Goal: Task Accomplishment & Management: Manage account settings

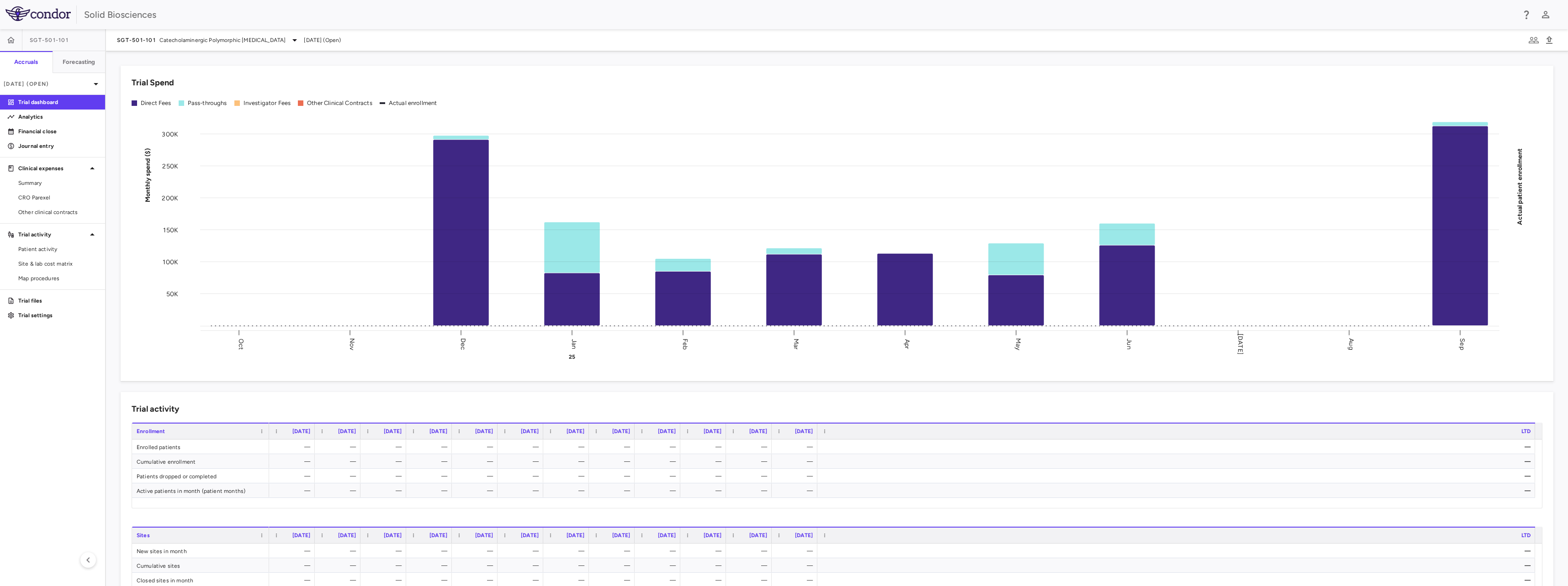
click at [117, 133] on div "Trial Spend Direct Fees Pass-throughs Investigator Fees Other Clinical Contract…" at bounding box center [831, 218] width 1444 height 327
click at [16, 40] on button "button" at bounding box center [11, 40] width 22 height 22
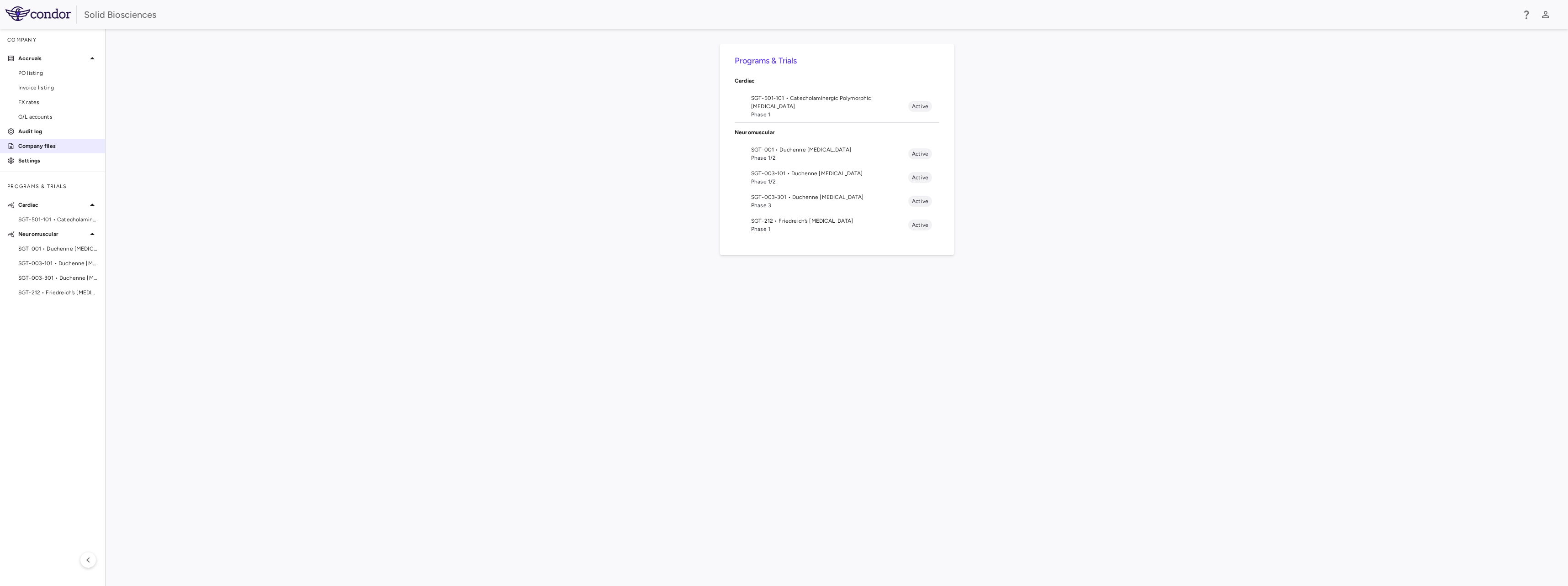
click at [45, 146] on p "Company files" at bounding box center [58, 146] width 80 height 9
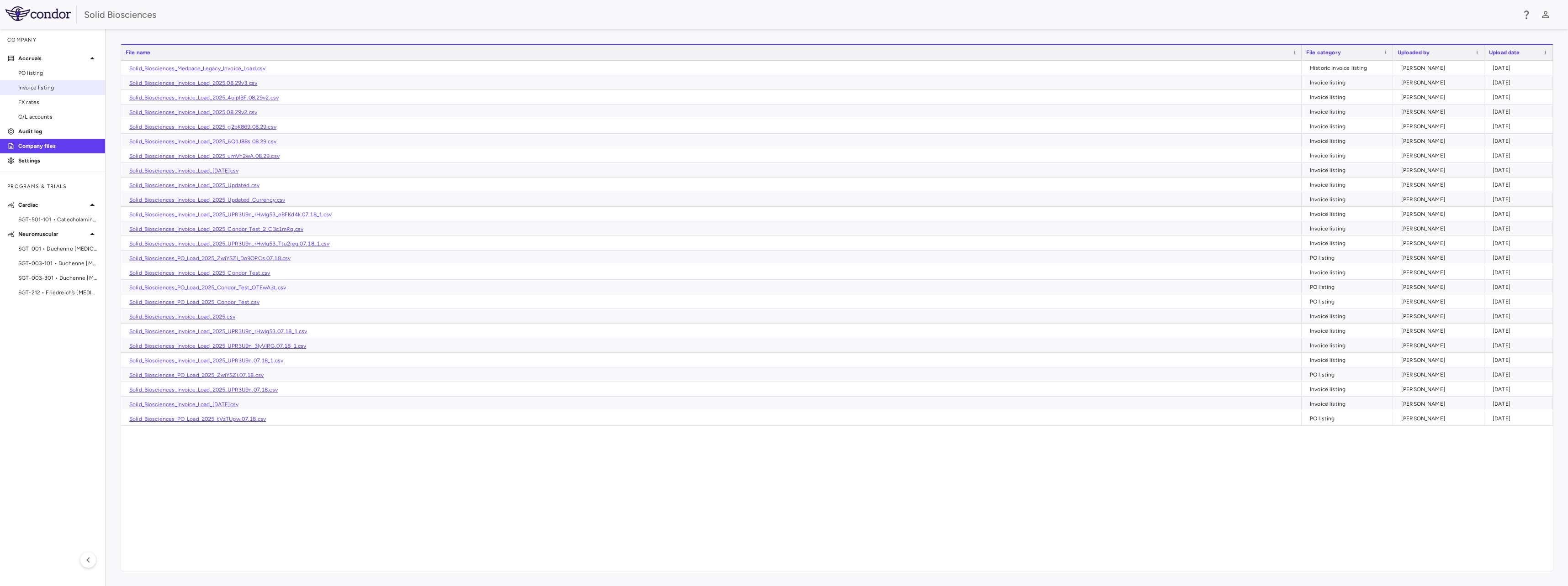
click at [44, 84] on span "Invoice listing" at bounding box center [58, 88] width 80 height 9
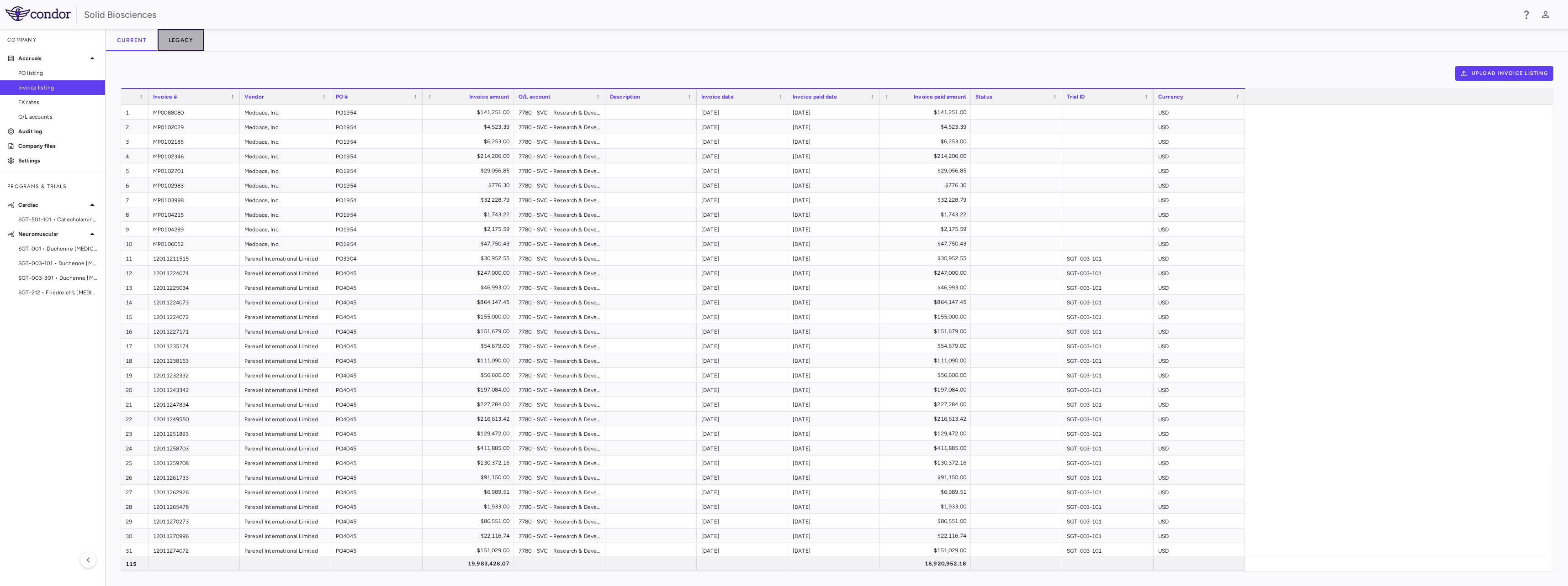
click at [173, 38] on button "Legacy" at bounding box center [181, 40] width 47 height 22
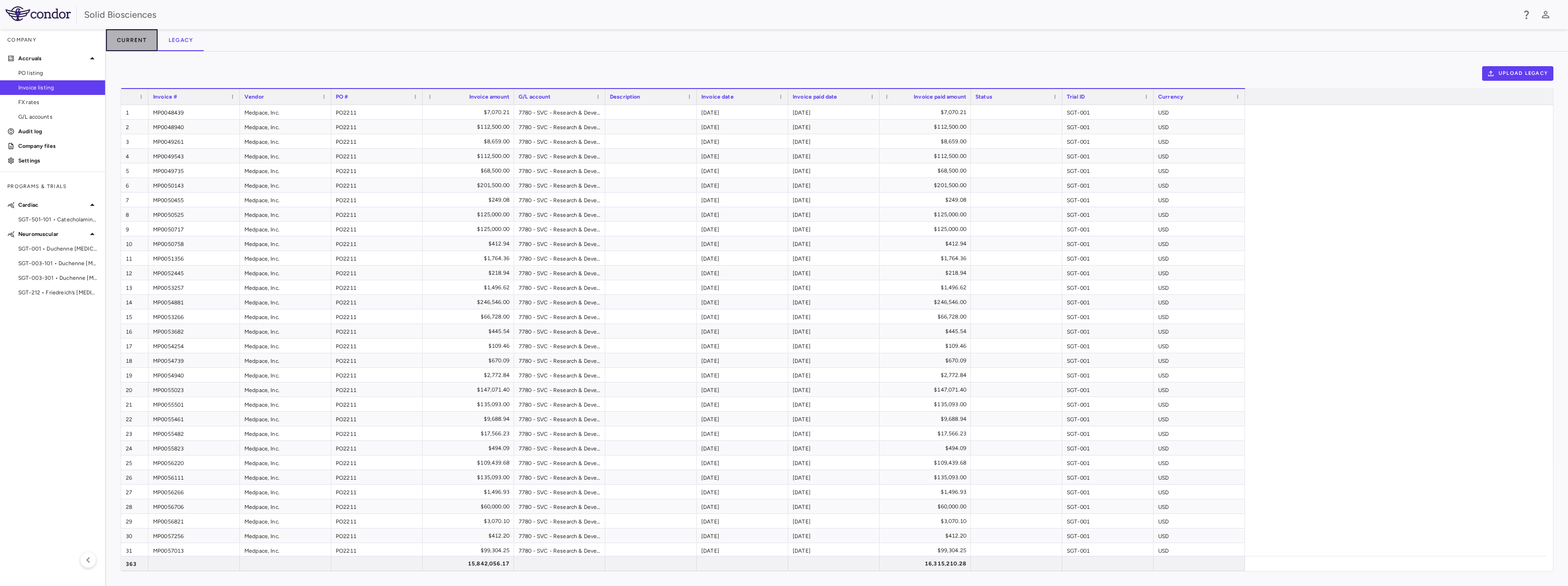
click at [132, 36] on button "Current" at bounding box center [131, 40] width 52 height 22
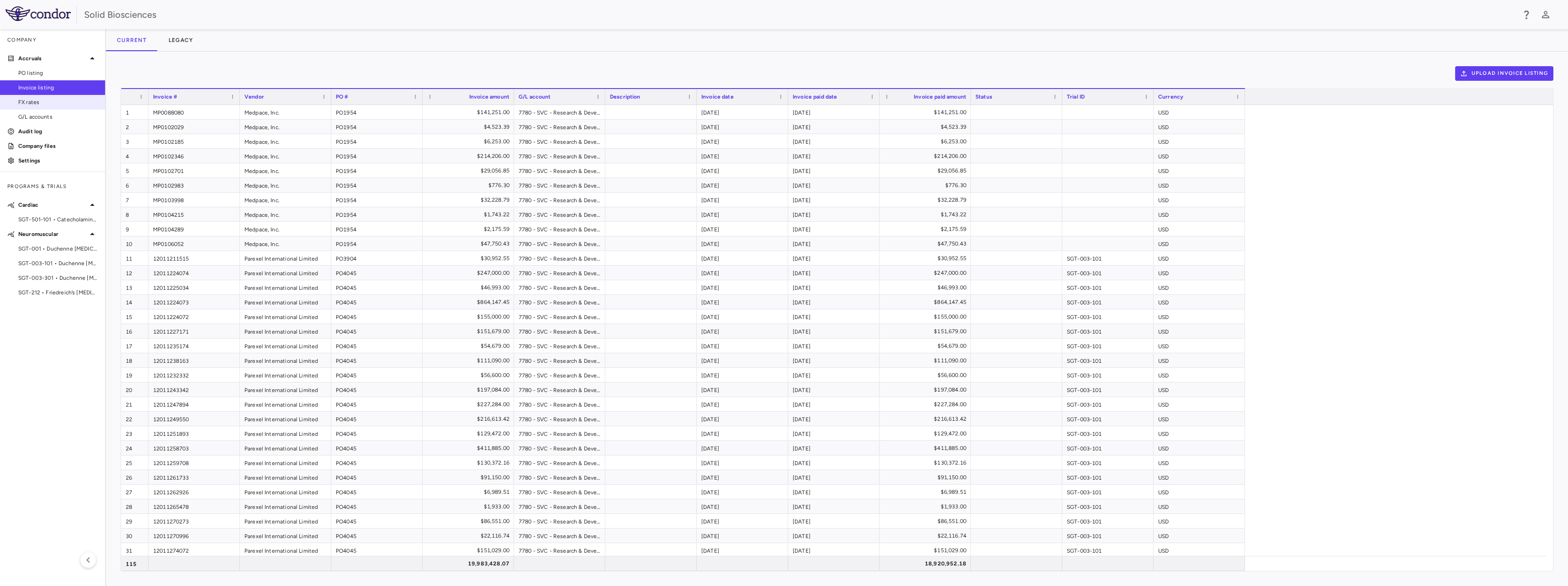
click at [38, 100] on span "FX rates" at bounding box center [58, 102] width 80 height 9
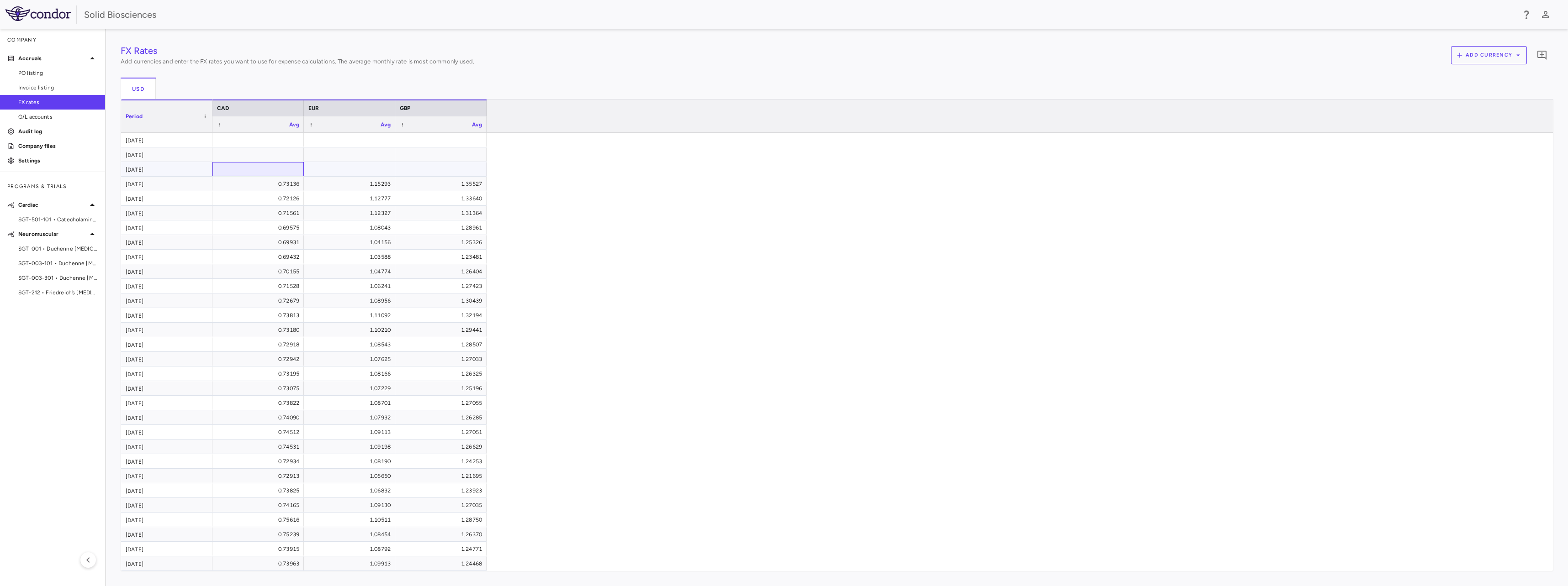
click at [281, 167] on div at bounding box center [258, 169] width 82 height 13
click at [193, 75] on div "FX Rates Add currencies and enter the FX rates you want to use for expense calc…" at bounding box center [837, 308] width 1433 height 528
click at [268, 169] on div at bounding box center [258, 169] width 82 height 13
click at [268, 169] on input "number" at bounding box center [265, 170] width 77 height 15
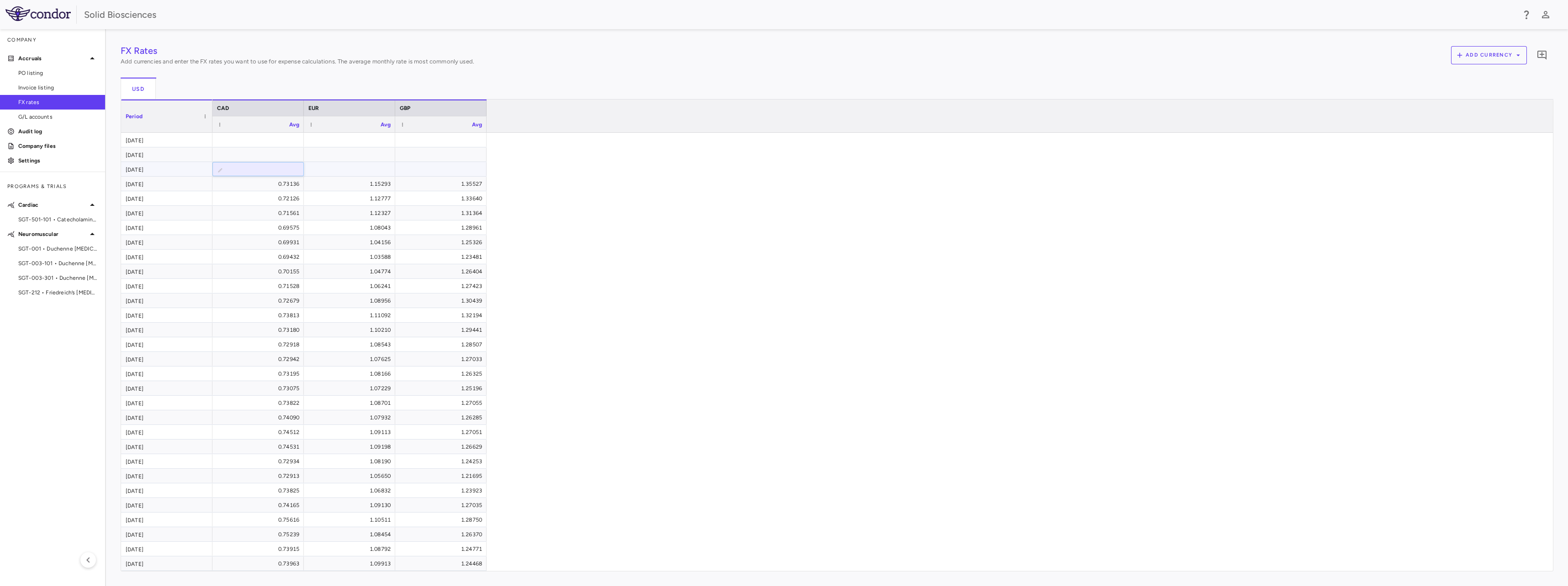
type input "*"
click at [387, 126] on span "Avg" at bounding box center [385, 124] width 10 height 6
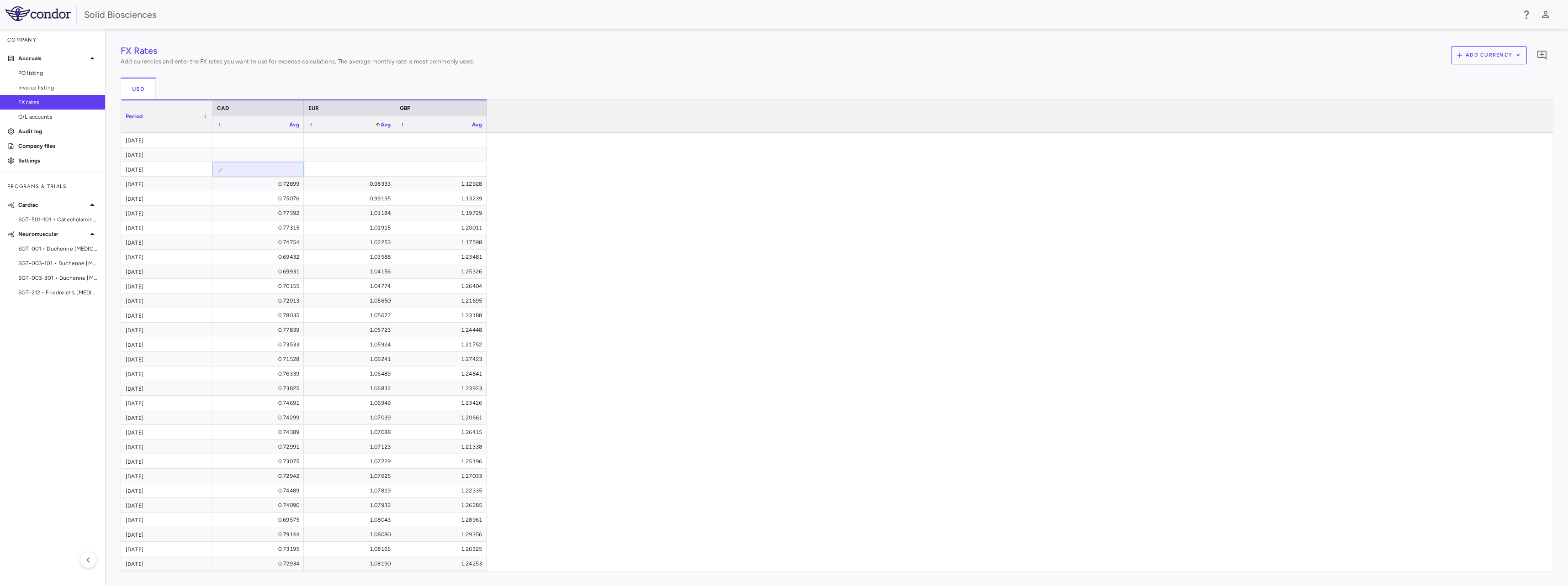
click at [386, 126] on span "Avg" at bounding box center [385, 124] width 10 height 6
click at [296, 126] on span "Avg" at bounding box center [294, 124] width 10 height 6
click at [161, 118] on div "Period" at bounding box center [163, 116] width 74 height 28
click at [162, 118] on div "Period 1" at bounding box center [163, 116] width 74 height 28
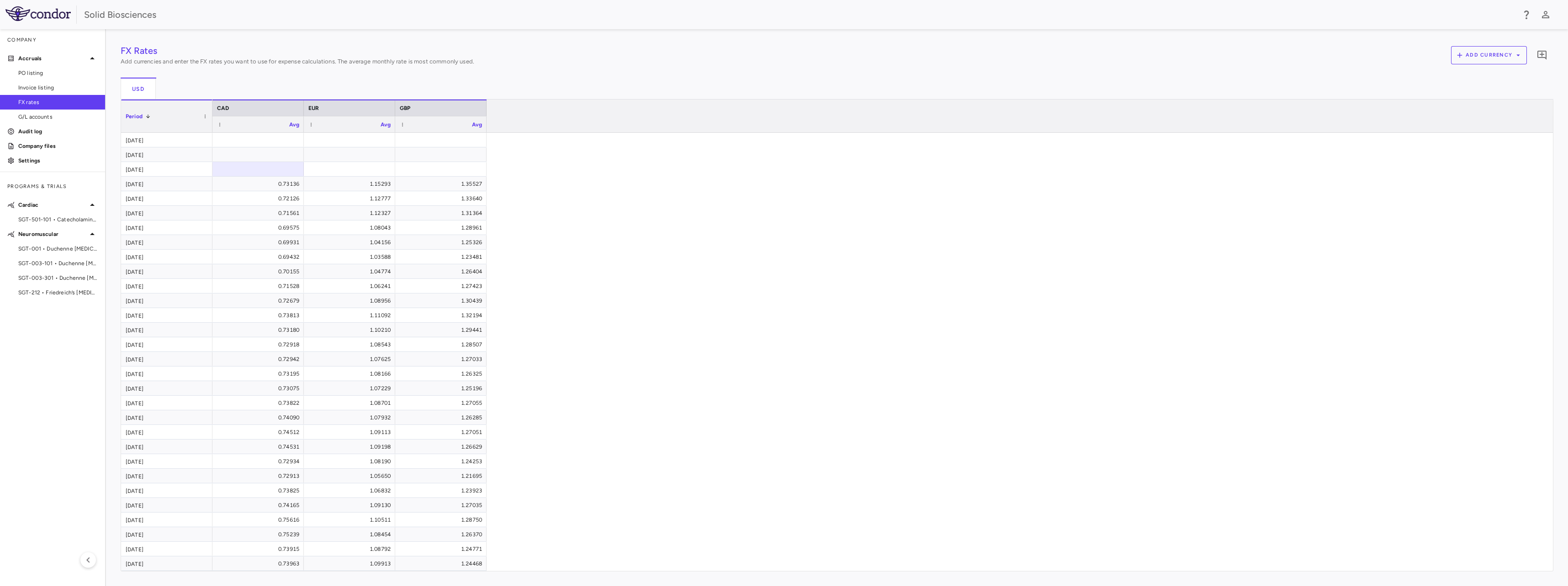
click at [231, 82] on div "USD" at bounding box center [837, 88] width 1433 height 22
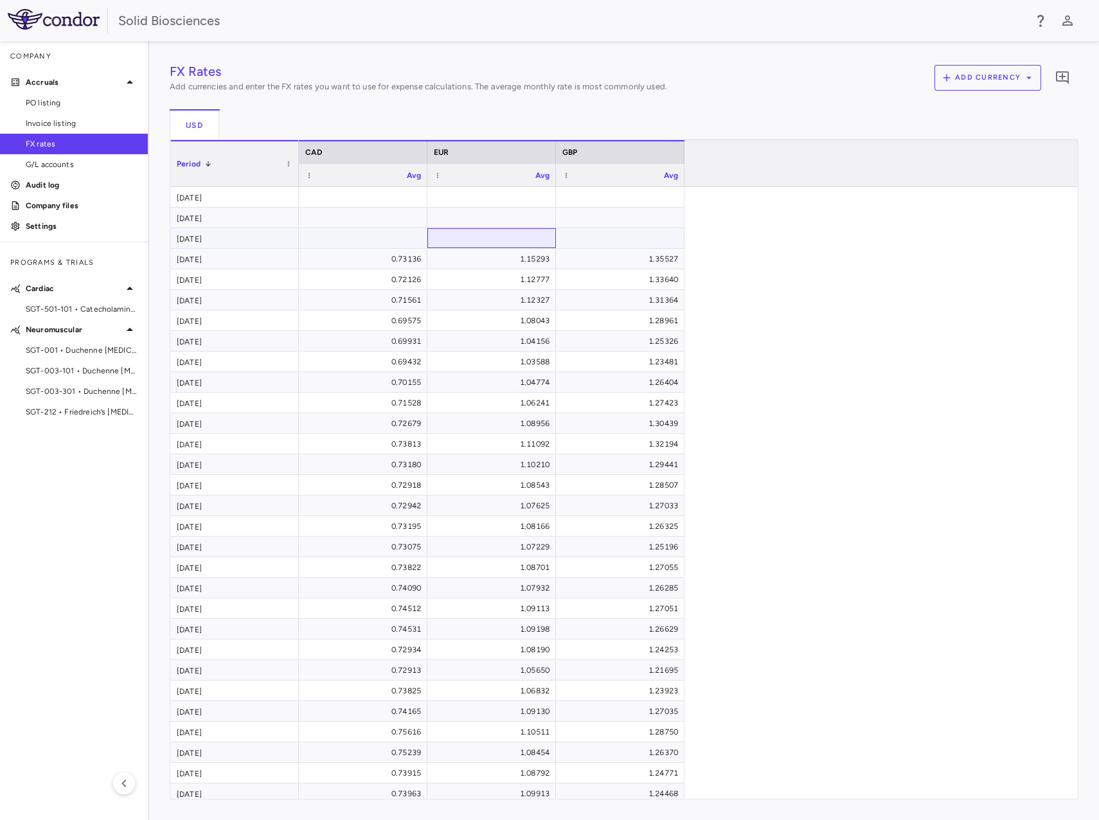
click at [516, 244] on div at bounding box center [492, 238] width 116 height 19
click at [513, 196] on div at bounding box center [492, 197] width 116 height 19
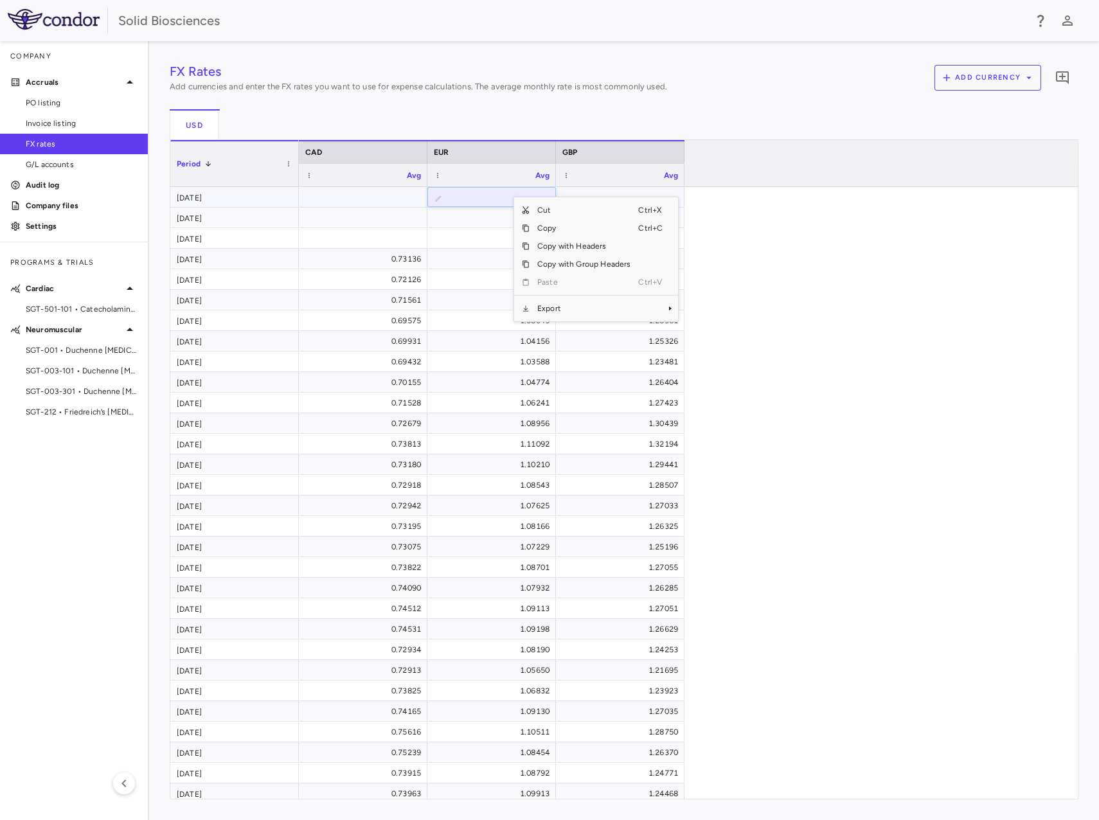
click at [476, 195] on input "number" at bounding box center [501, 198] width 108 height 21
click at [494, 190] on div at bounding box center [492, 197] width 116 height 19
click at [505, 197] on input "number" at bounding box center [501, 198] width 108 height 21
click at [503, 195] on input "number" at bounding box center [501, 198] width 108 height 21
paste input "*******"
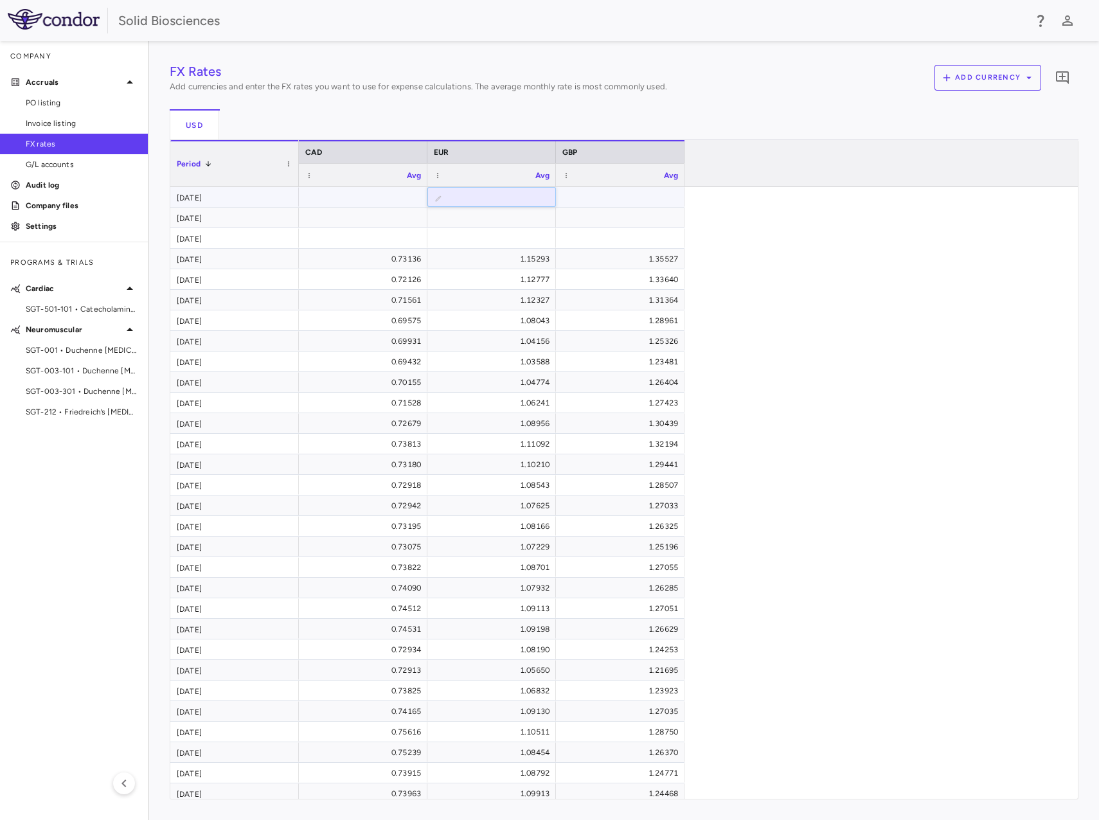
type input "*******"
click at [512, 219] on div "FX Rates Add currencies and enter the FX rates you want to use for expense calc…" at bounding box center [624, 431] width 909 height 738
click at [598, 218] on div at bounding box center [620, 217] width 116 height 19
click at [616, 200] on div at bounding box center [620, 197] width 116 height 19
click at [645, 197] on input "number" at bounding box center [630, 198] width 108 height 21
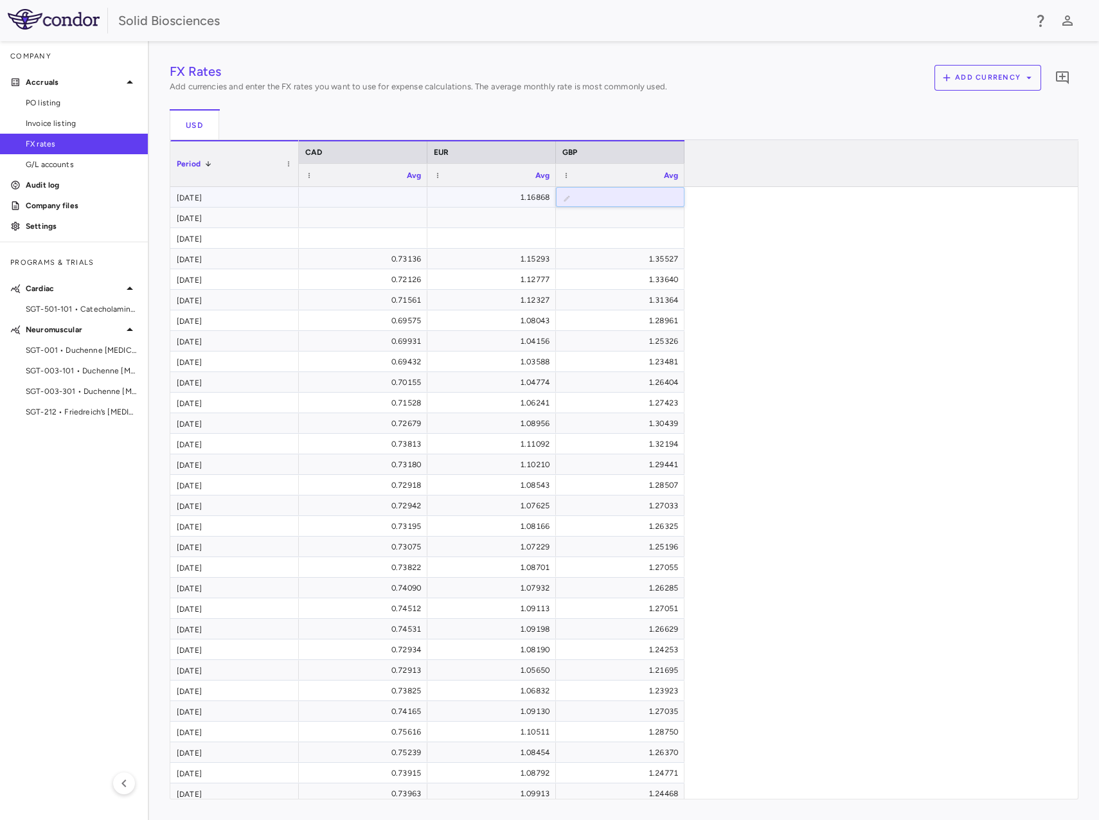
paste input "*******"
type input "*******"
click at [346, 191] on div "FX Rates Add currencies and enter the FX rates you want to use for expense calc…" at bounding box center [624, 431] width 909 height 738
click at [528, 196] on div "1.16868" at bounding box center [494, 197] width 111 height 21
type input "*"
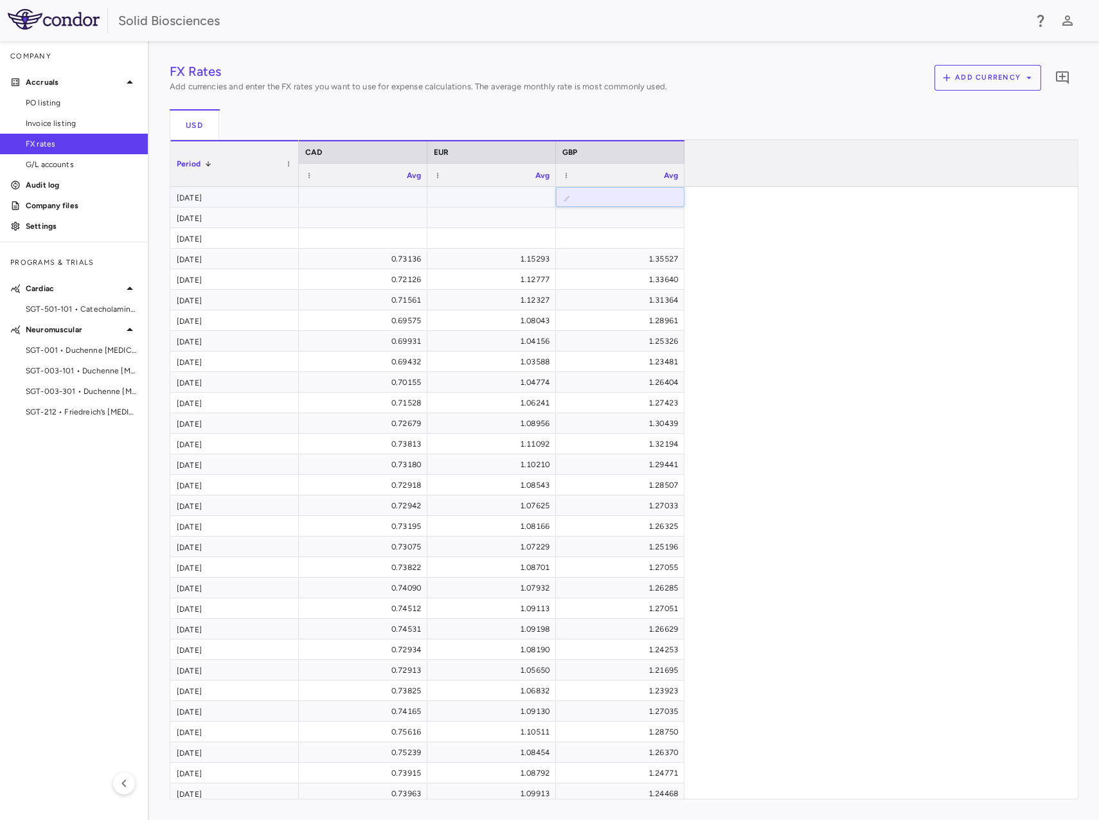
type input "*"
click at [366, 199] on div "FX Rates Add currencies and enter the FX rates you want to use for expense calc…" at bounding box center [624, 431] width 909 height 738
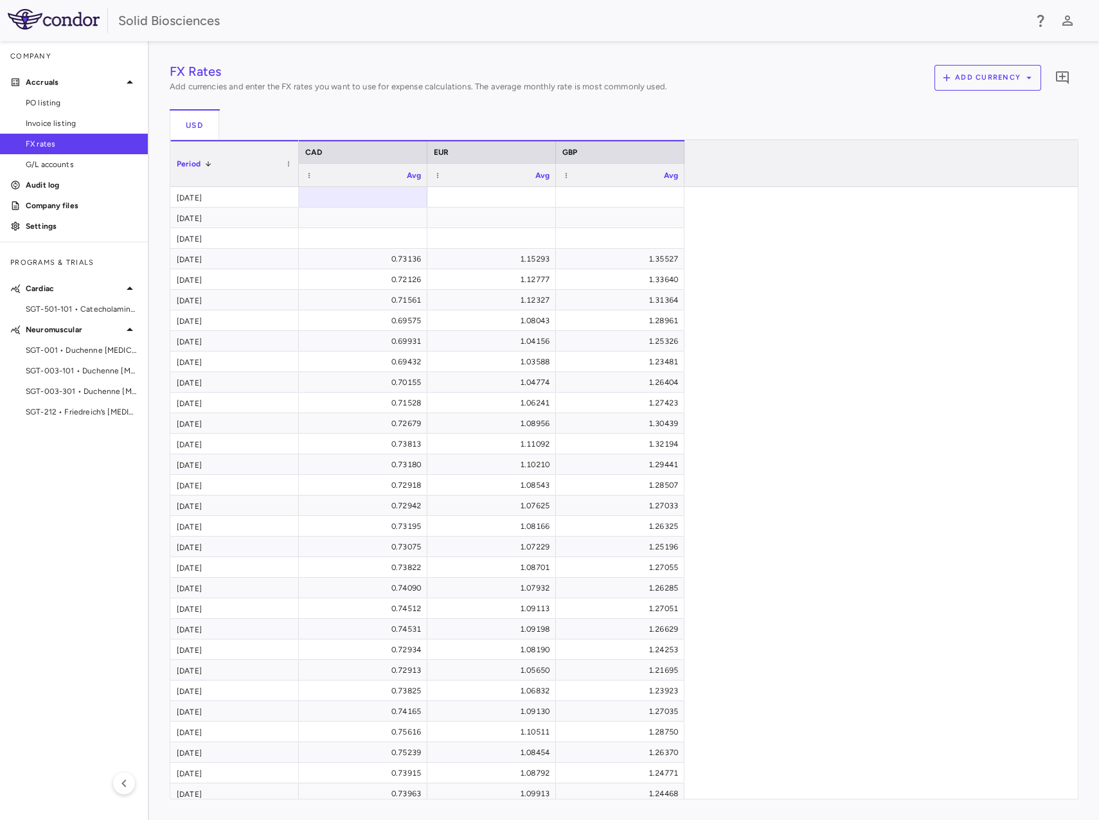
click at [40, 99] on span "PO listing" at bounding box center [82, 103] width 112 height 12
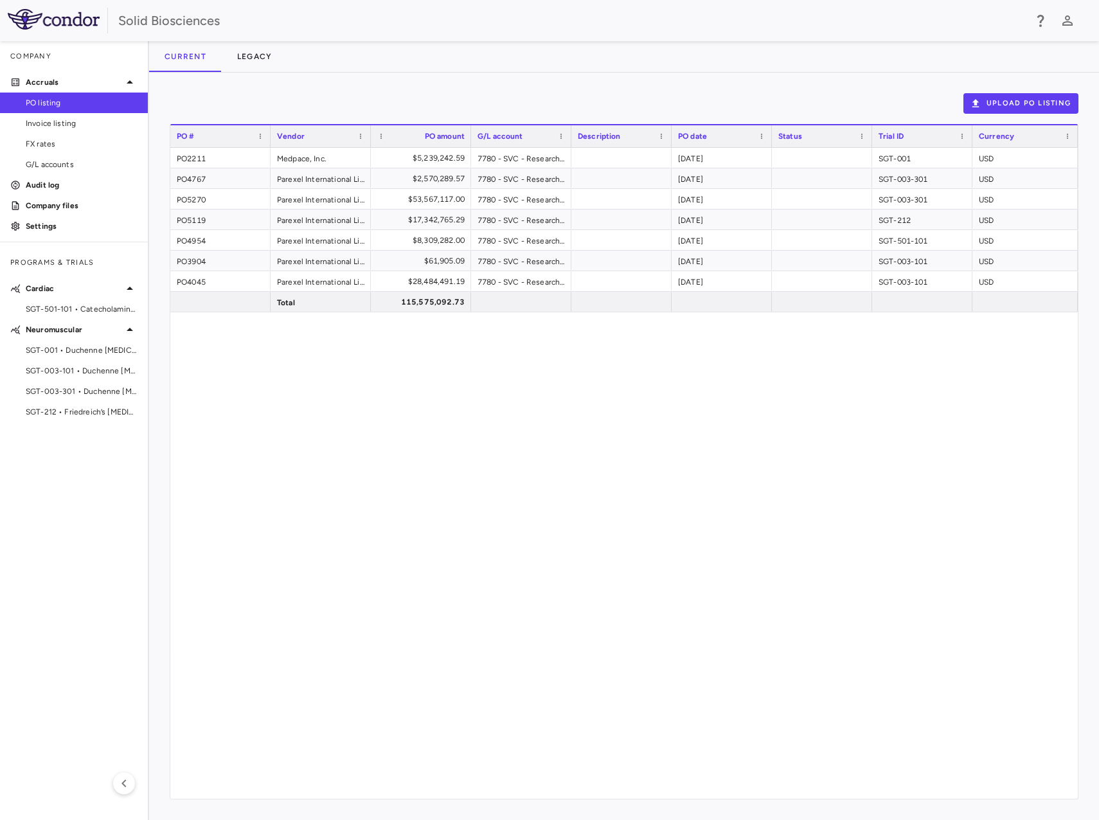
click at [605, 386] on div "PO2211 Medpace, Inc. $5,239,242.59 7780 - SVC - Research & Development : Trials…" at bounding box center [624, 473] width 908 height 651
click at [438, 157] on div "$5,239,242.59" at bounding box center [423, 158] width 82 height 21
click at [422, 155] on div "$5,239,242.59" at bounding box center [423, 158] width 82 height 21
click at [426, 156] on div "$5,239,242.59" at bounding box center [423, 158] width 82 height 21
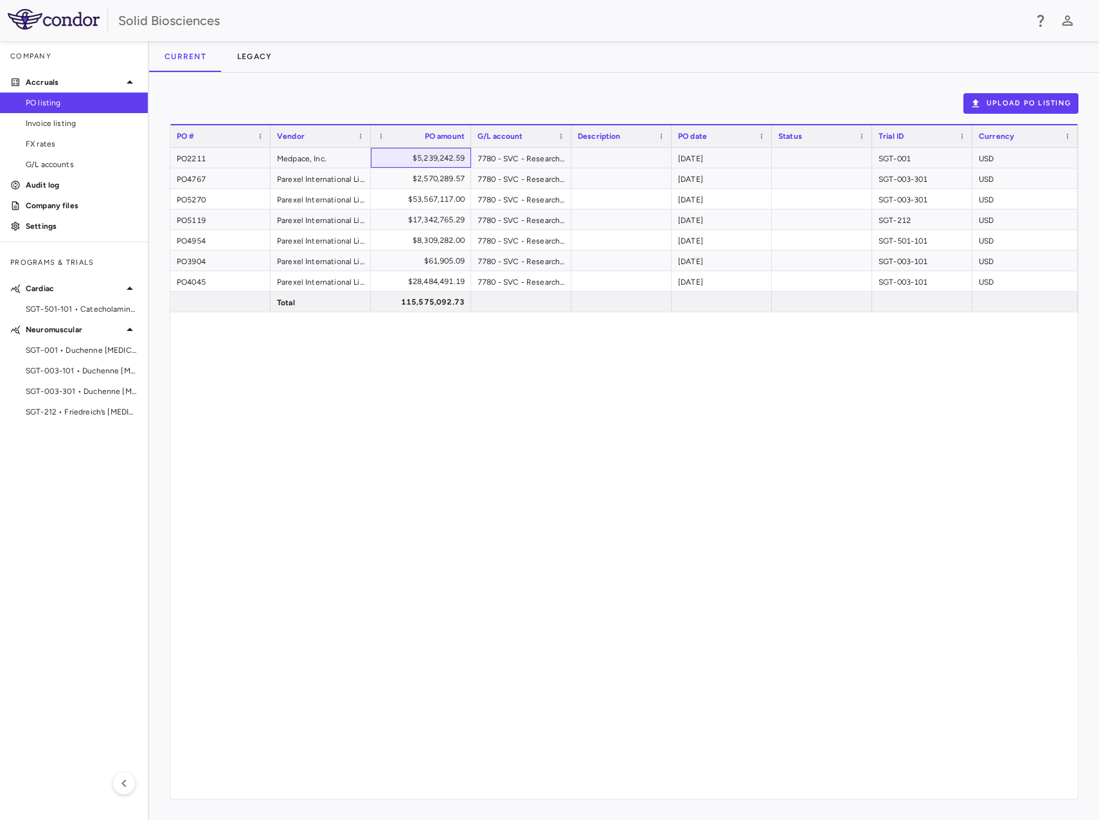
click at [424, 156] on div "$5,239,242.59" at bounding box center [423, 158] width 82 height 21
click at [242, 56] on button "Legacy" at bounding box center [255, 56] width 66 height 31
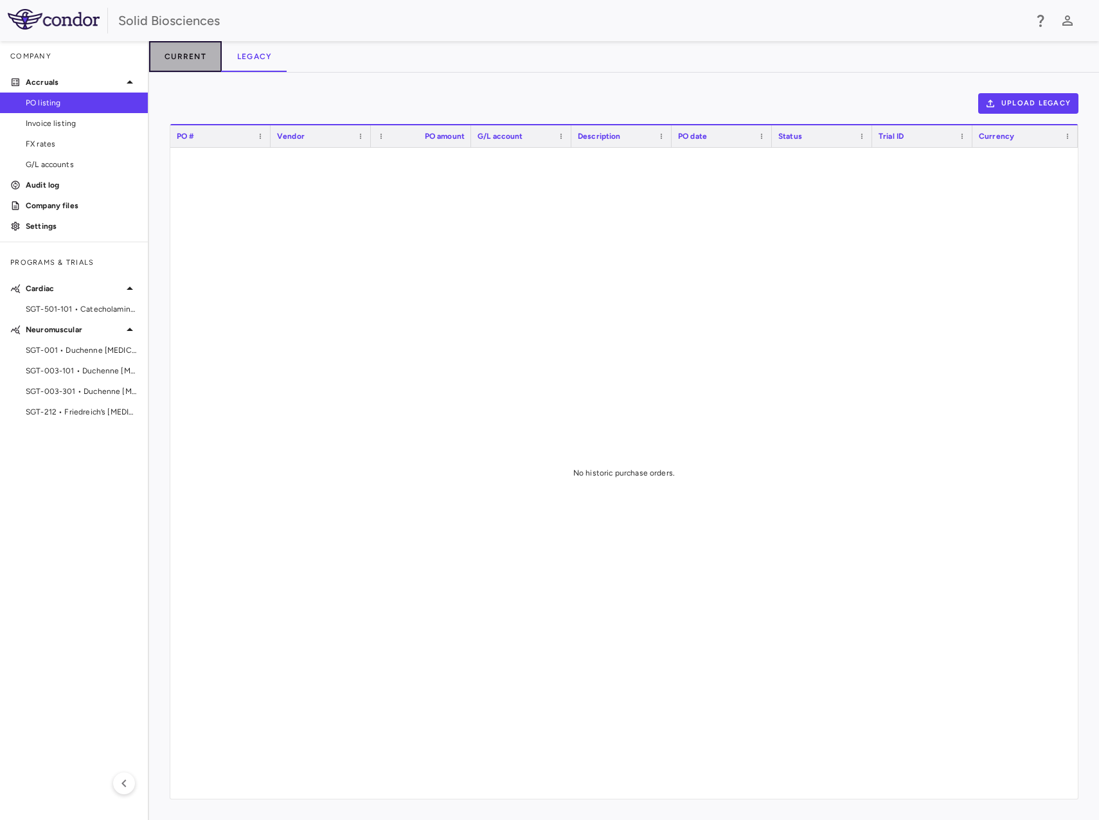
click at [184, 53] on button "Current" at bounding box center [185, 56] width 73 height 31
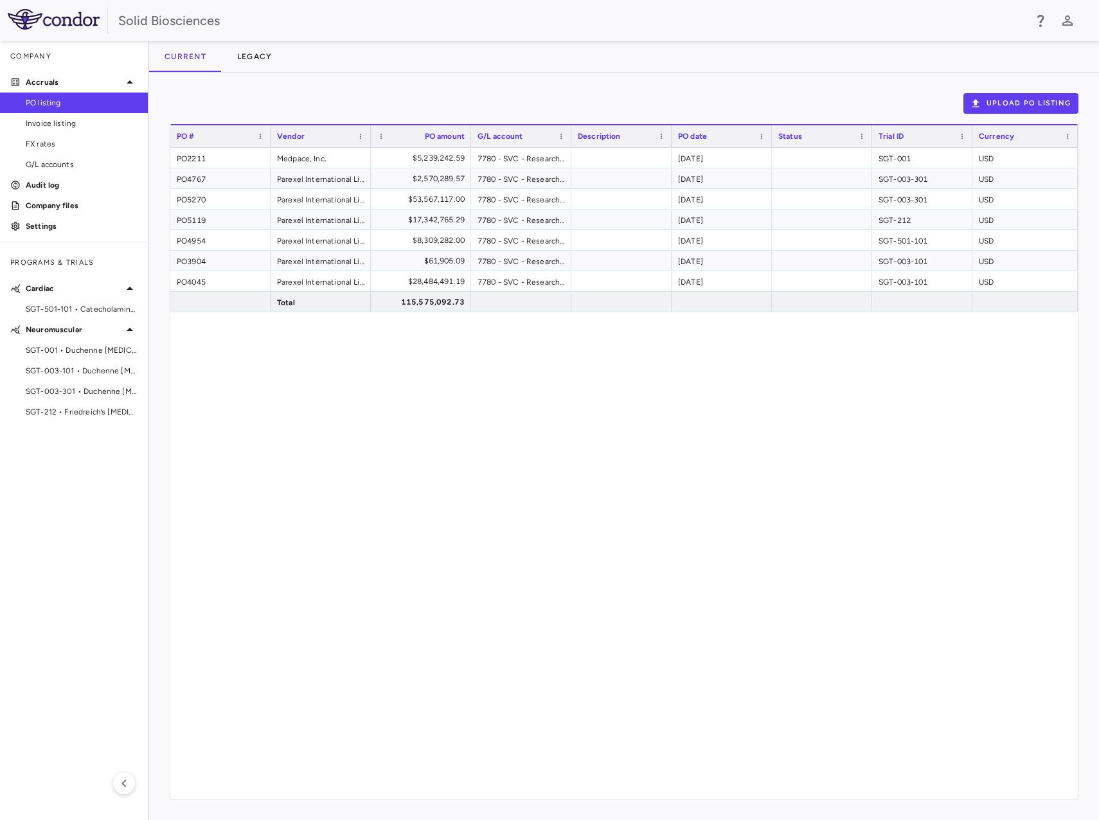
click at [686, 412] on div "PO2211 Medpace, Inc. $5,239,242.59 7780 - SVC - Research & Development : Trials…" at bounding box center [624, 473] width 908 height 651
click at [651, 406] on div "PO2211 Medpace, Inc. $5,239,242.59 7780 - SVC - Research & Development : Trials…" at bounding box center [624, 473] width 908 height 651
click at [710, 400] on div "PO2211 Medpace, Inc. $5,239,242.59 7780 - SVC - Research & Development : Trials…" at bounding box center [624, 473] width 908 height 651
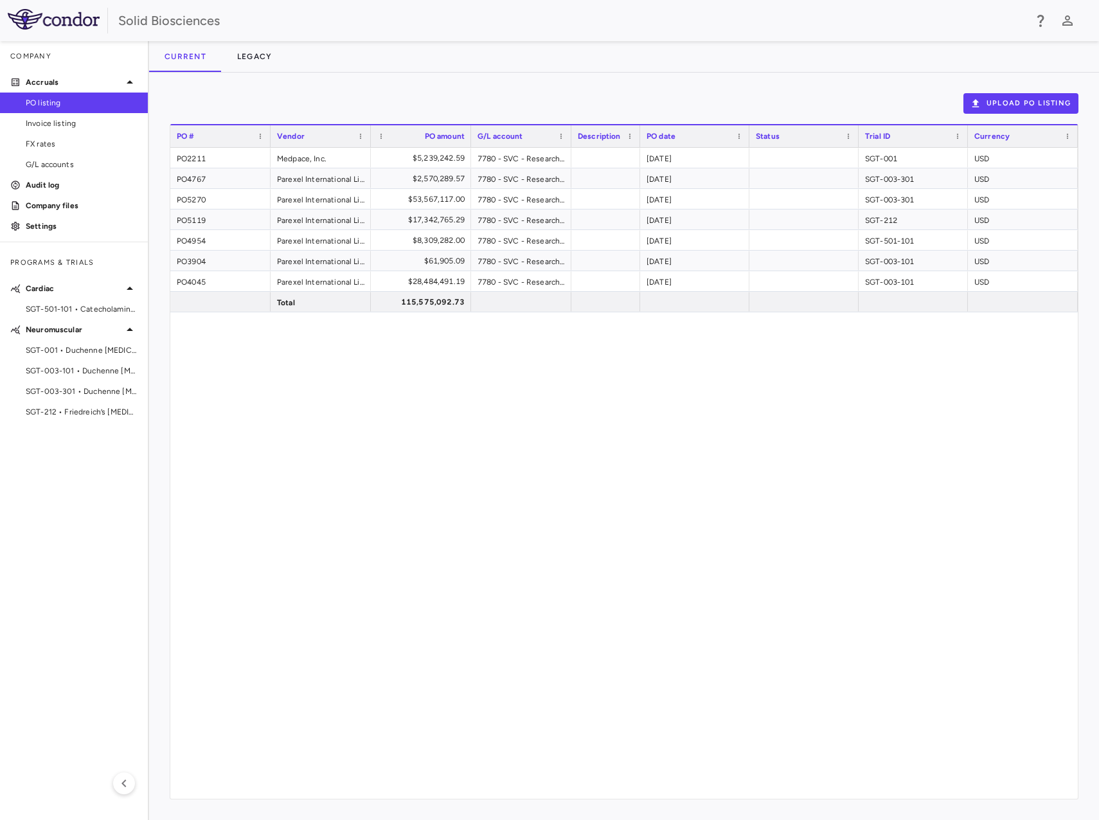
drag, startPoint x: 670, startPoint y: 132, endPoint x: 638, endPoint y: 147, distance: 34.8
click at [638, 147] on div at bounding box center [639, 136] width 5 height 22
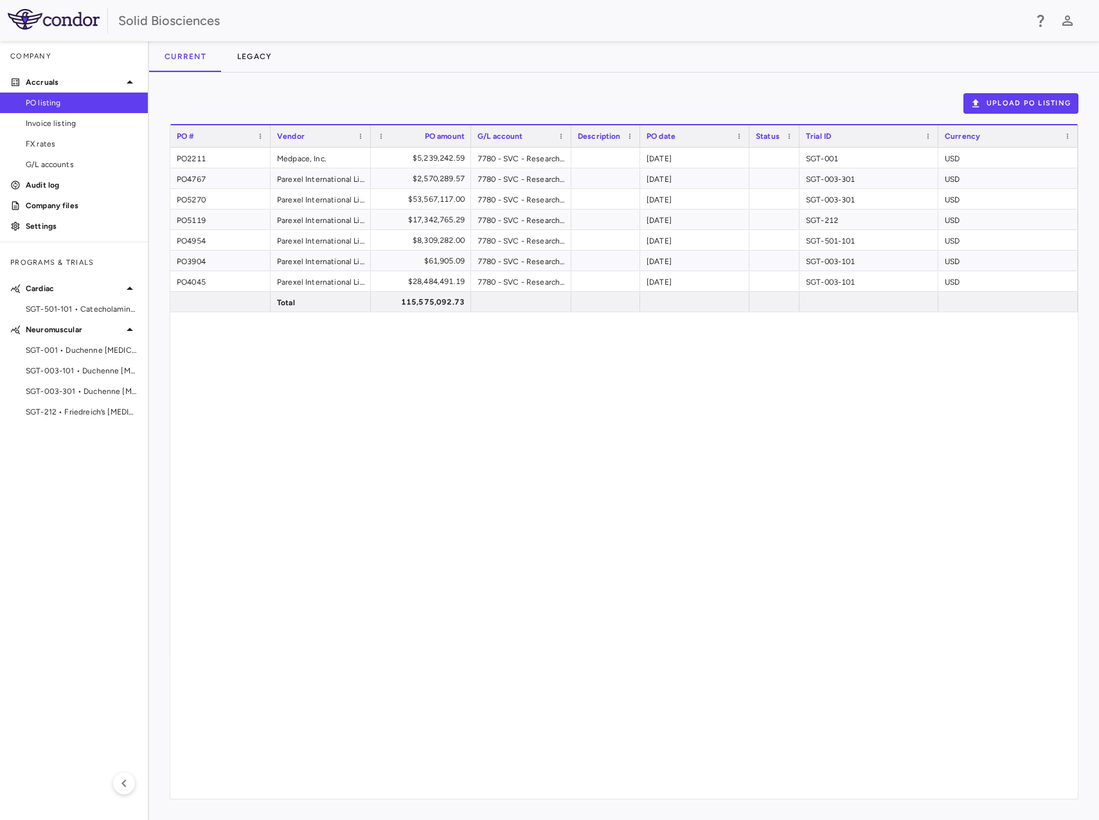
drag, startPoint x: 856, startPoint y: 138, endPoint x: 797, endPoint y: 151, distance: 60.7
click at [797, 151] on div "PO # Vendor PO amount G/L account" at bounding box center [624, 461] width 908 height 675
drag, startPoint x: 937, startPoint y: 136, endPoint x: 889, endPoint y: 152, distance: 50.0
click at [889, 152] on div "PO # Vendor PO amount G/L account" at bounding box center [624, 461] width 908 height 675
drag, startPoint x: 1075, startPoint y: 138, endPoint x: 964, endPoint y: 166, distance: 115.4
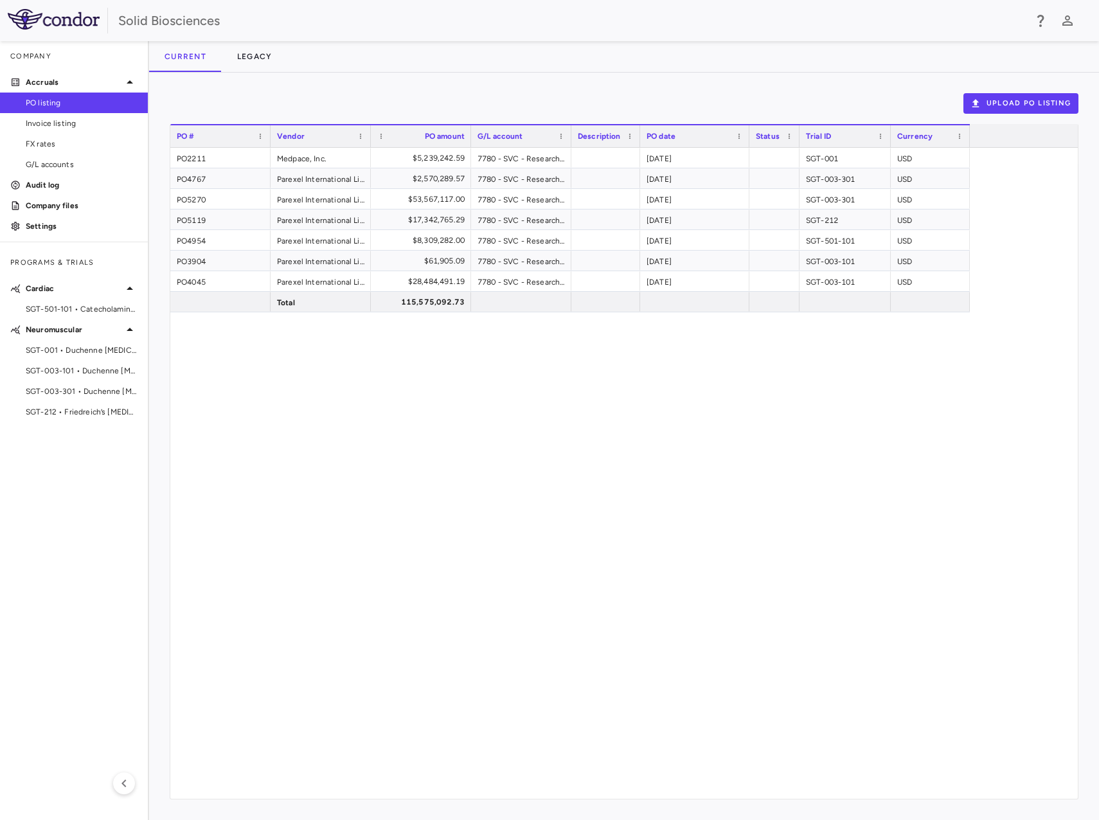
click at [964, 166] on div "PO # Vendor PO amount G/L account" at bounding box center [624, 461] width 908 height 675
drag, startPoint x: 672, startPoint y: 388, endPoint x: 449, endPoint y: 350, distance: 226.1
click at [669, 386] on div "PO2211 Medpace, Inc. $5,239,242.59 7780 - SVC - Research & Development : Trials…" at bounding box center [624, 473] width 908 height 651
click at [278, 404] on div "PO2211 Medpace, Inc. $5,239,242.59 7780 - SVC - Research & Development : Trials…" at bounding box center [624, 473] width 908 height 651
click at [645, 531] on div "PO2211 Medpace, Inc. $5,239,242.59 7780 - SVC - Research & Development : Trials…" at bounding box center [624, 473] width 908 height 651
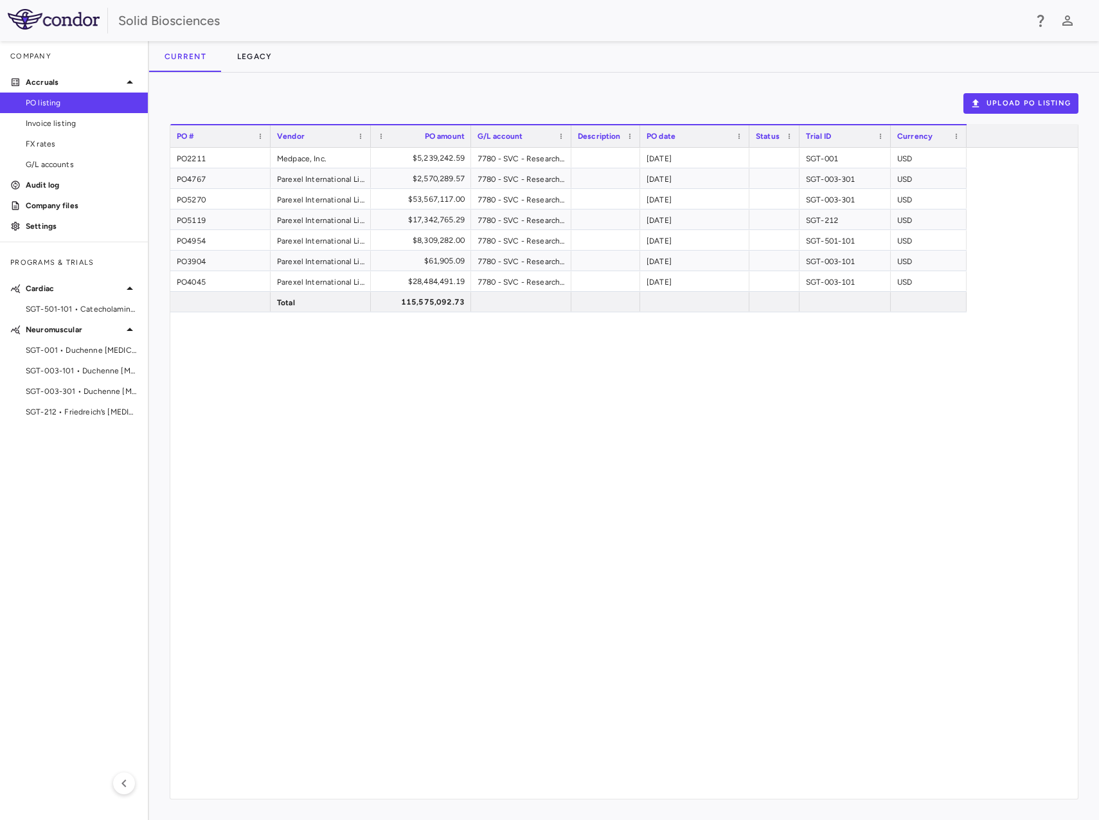
click at [620, 491] on div "PO2211 Medpace, Inc. $5,239,242.59 7780 - SVC - Research & Development : Trials…" at bounding box center [624, 473] width 908 height 651
drag, startPoint x: 771, startPoint y: 381, endPoint x: 779, endPoint y: 387, distance: 10.0
click at [771, 381] on div "PO2211 Medpace, Inc. $5,239,242.59 7780 - SVC - Research & Development : Trials…" at bounding box center [624, 473] width 908 height 651
click at [472, 373] on div "PO2211 Medpace, Inc. $5,239,242.59 7780 - SVC - Research & Development : Trials…" at bounding box center [624, 473] width 908 height 651
click at [579, 420] on div "PO2211 Medpace, Inc. $5,239,242.59 7780 - SVC - Research & Development : Trials…" at bounding box center [624, 473] width 908 height 651
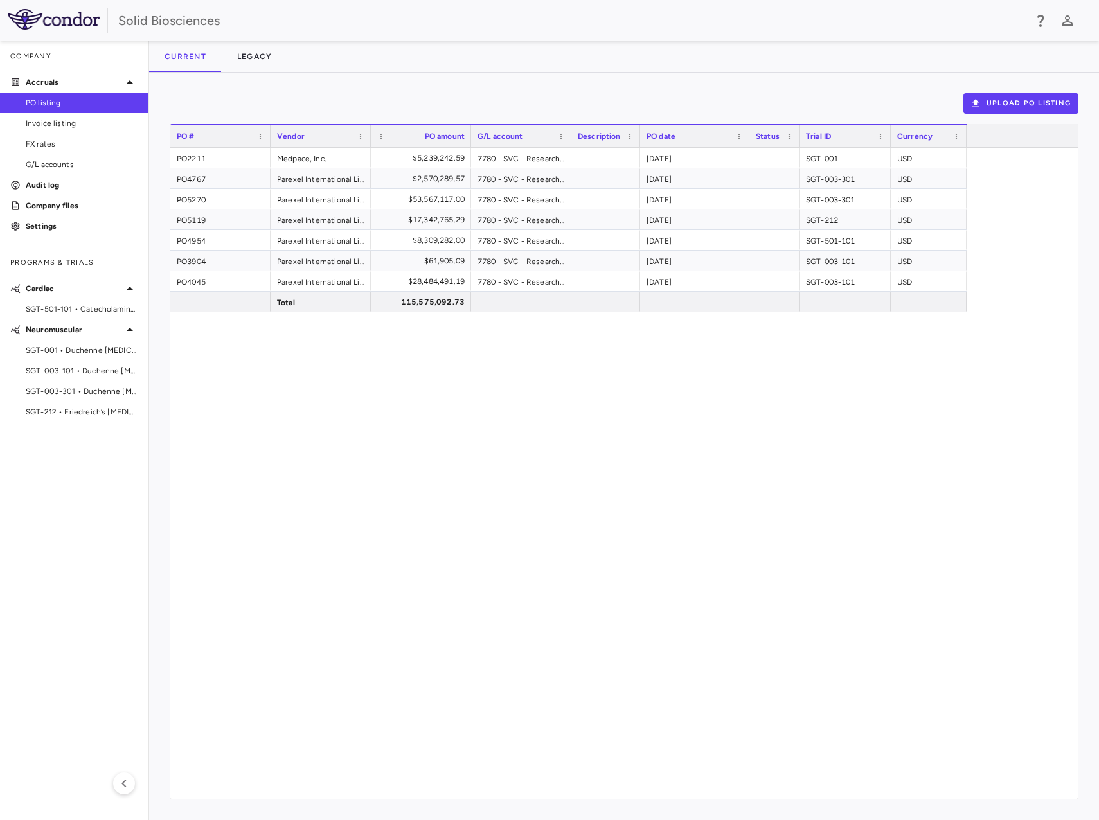
click at [577, 401] on div "PO2211 Medpace, Inc. $5,239,242.59 7780 - SVC - Research & Development : Trials…" at bounding box center [624, 473] width 908 height 651
click at [589, 374] on div "PO2211 Medpace, Inc. $5,239,242.59 7780 - SVC - Research & Development : Trials…" at bounding box center [624, 473] width 908 height 651
click at [721, 508] on div "PO2211 Medpace, Inc. $5,239,242.59 7780 - SVC - Research & Development : Trials…" at bounding box center [624, 473] width 908 height 651
click at [440, 442] on div "PO2211 Medpace, Inc. $5,239,242.59 7780 - SVC - Research & Development : Trials…" at bounding box center [624, 473] width 908 height 651
click at [809, 456] on div "PO2211 Medpace, Inc. $5,239,242.59 7780 - SVC - Research & Development : Trials…" at bounding box center [624, 473] width 908 height 651
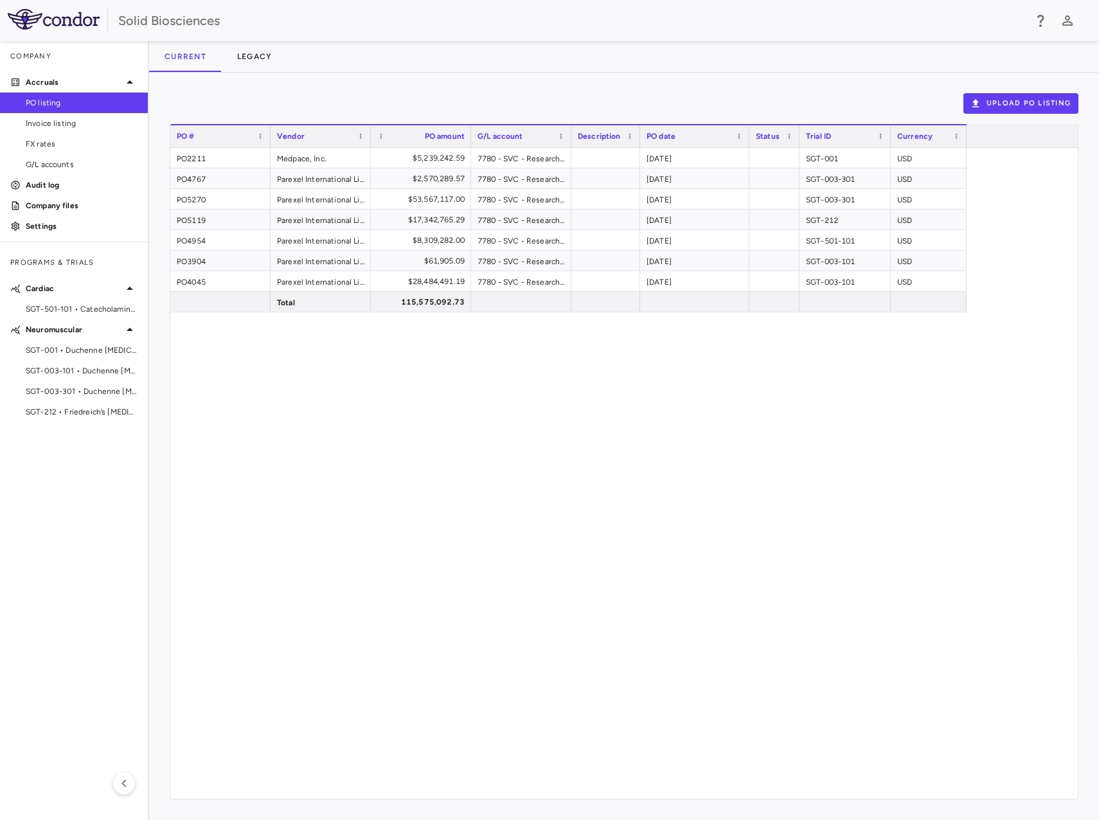
click at [811, 444] on div "PO2211 Medpace, Inc. $5,239,242.59 7780 - SVC - Research & Development : Trials…" at bounding box center [624, 473] width 908 height 651
click at [190, 180] on div "PO4767" at bounding box center [220, 178] width 100 height 20
click at [301, 337] on div "PO2211 Medpace, Inc. $5,239,242.59 7780 - SVC - Research & Development : Trials…" at bounding box center [624, 473] width 908 height 651
click at [474, 346] on div "PO2211 Medpace, Inc. $5,239,242.59 7780 - SVC - Research & Development : Trials…" at bounding box center [624, 473] width 908 height 651
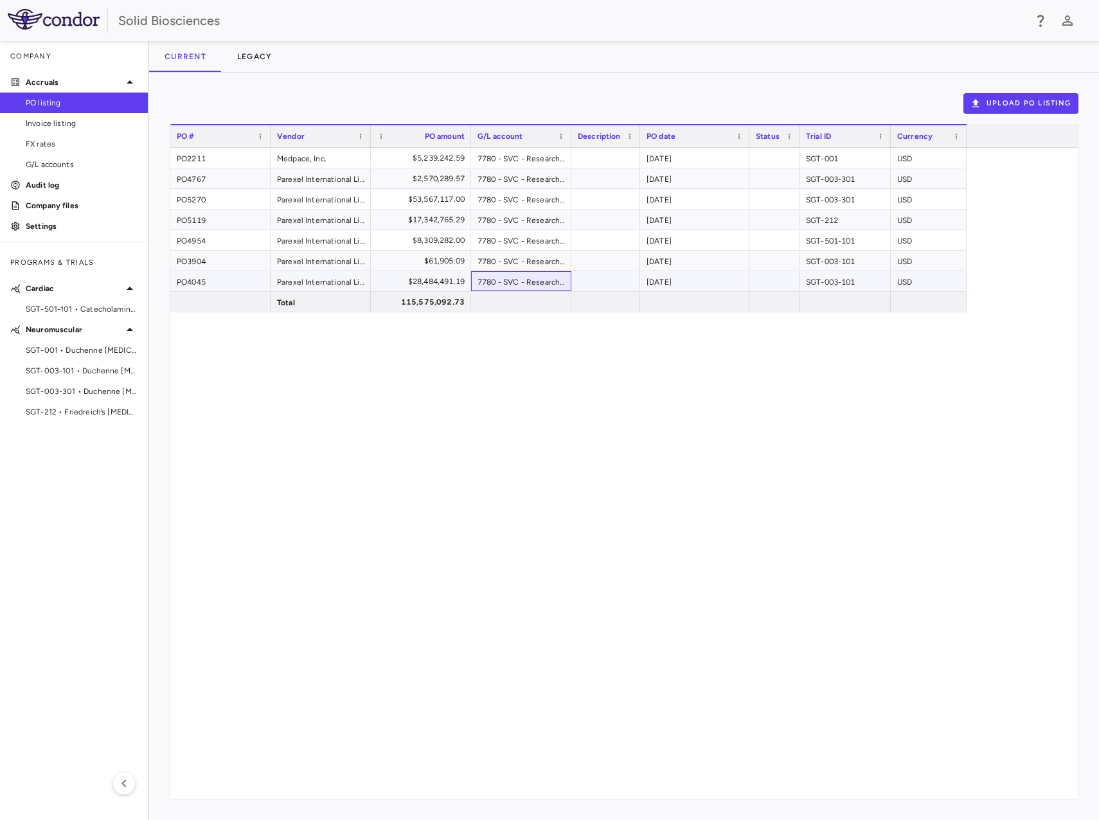
drag, startPoint x: 511, startPoint y: 278, endPoint x: 484, endPoint y: 280, distance: 27.1
click at [511, 277] on div "7780 - SVC - Research & Development : Trials Expense" at bounding box center [521, 281] width 100 height 20
click at [440, 283] on div "$28,484,491.19" at bounding box center [423, 281] width 82 height 21
click at [399, 381] on div "PO2211 Medpace, Inc. $5,239,242.59 7780 - SVC - Research & Development : Trials…" at bounding box center [624, 473] width 908 height 651
click at [1018, 109] on button "Upload PO Listing" at bounding box center [1021, 103] width 115 height 21
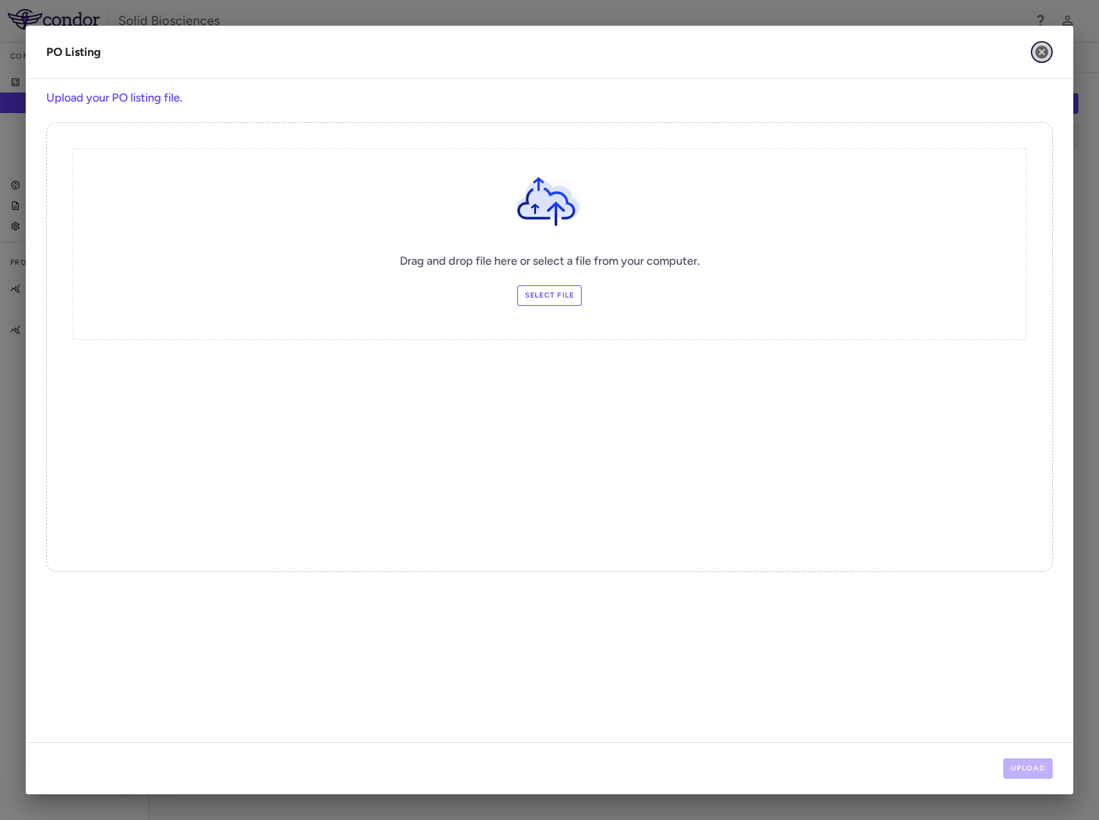
click at [1037, 46] on icon "button" at bounding box center [1041, 51] width 15 height 15
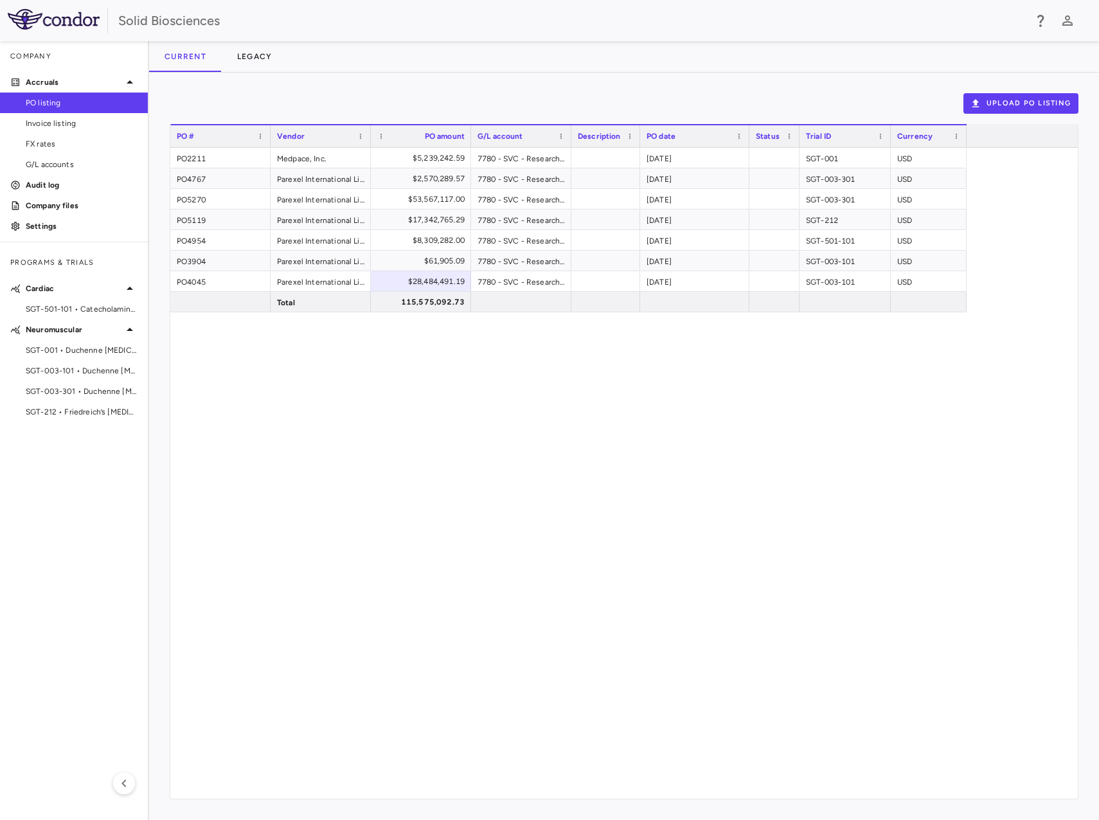
drag, startPoint x: 523, startPoint y: 397, endPoint x: 586, endPoint y: 381, distance: 64.6
click at [523, 397] on div "PO2211 Medpace, Inc. $5,239,242.59 7780 - SVC - Research & Development : Trials…" at bounding box center [624, 473] width 908 height 651
click at [197, 263] on div "PO3904" at bounding box center [220, 261] width 100 height 20
click at [512, 361] on div "PO2211 Medpace, Inc. $5,239,242.59 7780 - SVC - Research & Development : Trials…" at bounding box center [624, 473] width 908 height 651
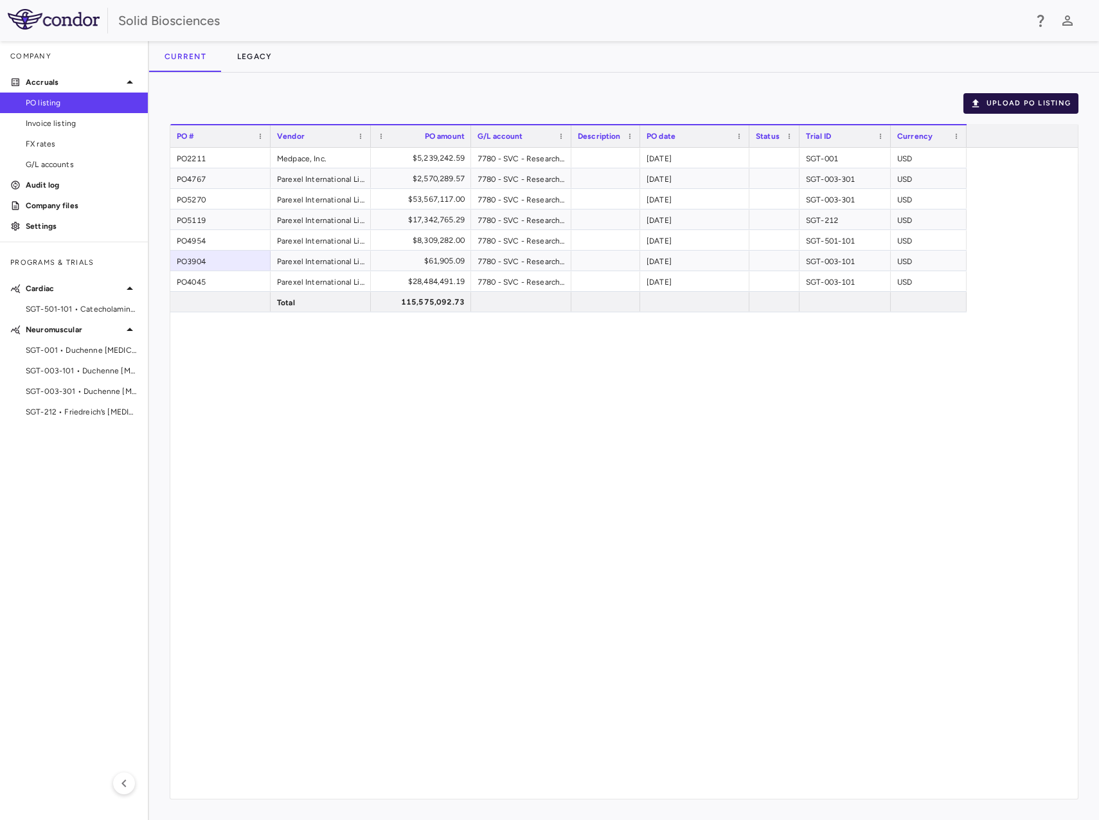
click at [1013, 105] on button "Upload PO Listing" at bounding box center [1021, 103] width 115 height 21
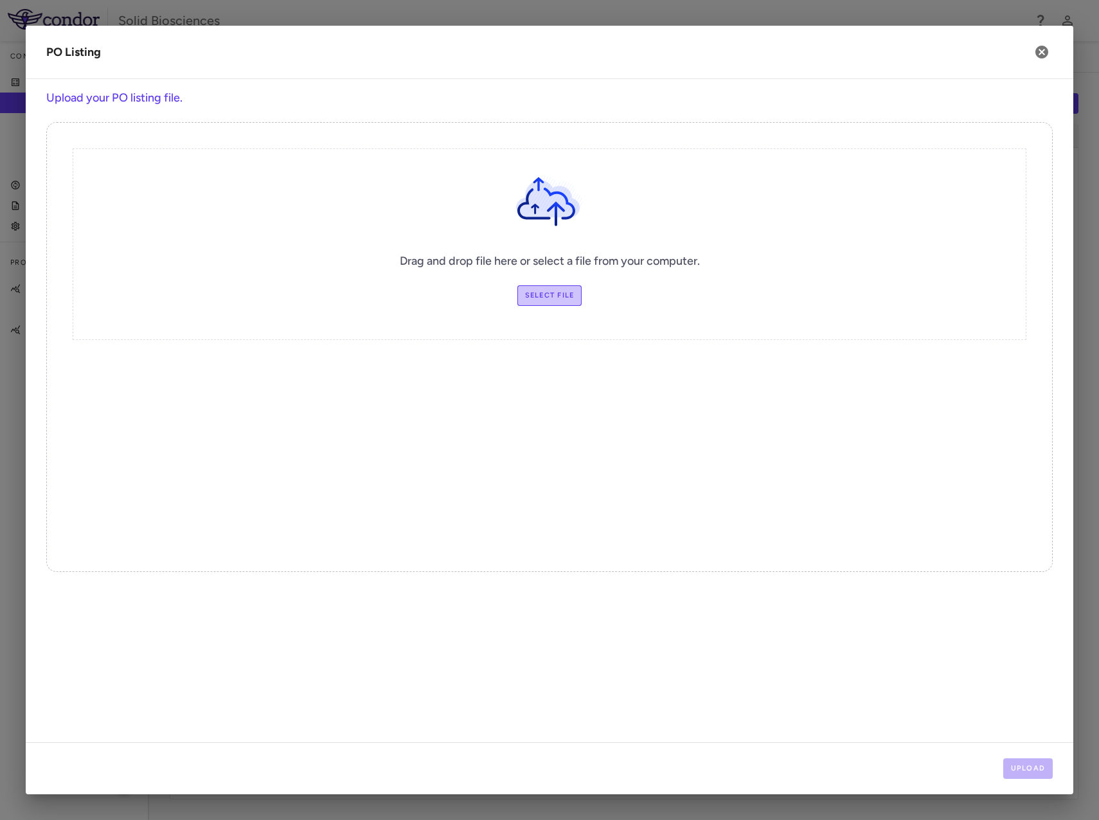
click at [560, 293] on label "Select file" at bounding box center [549, 295] width 65 height 21
click at [0, 0] on input "Select file" at bounding box center [0, 0] width 0 height 0
click at [1037, 770] on button "Upload" at bounding box center [1028, 769] width 50 height 21
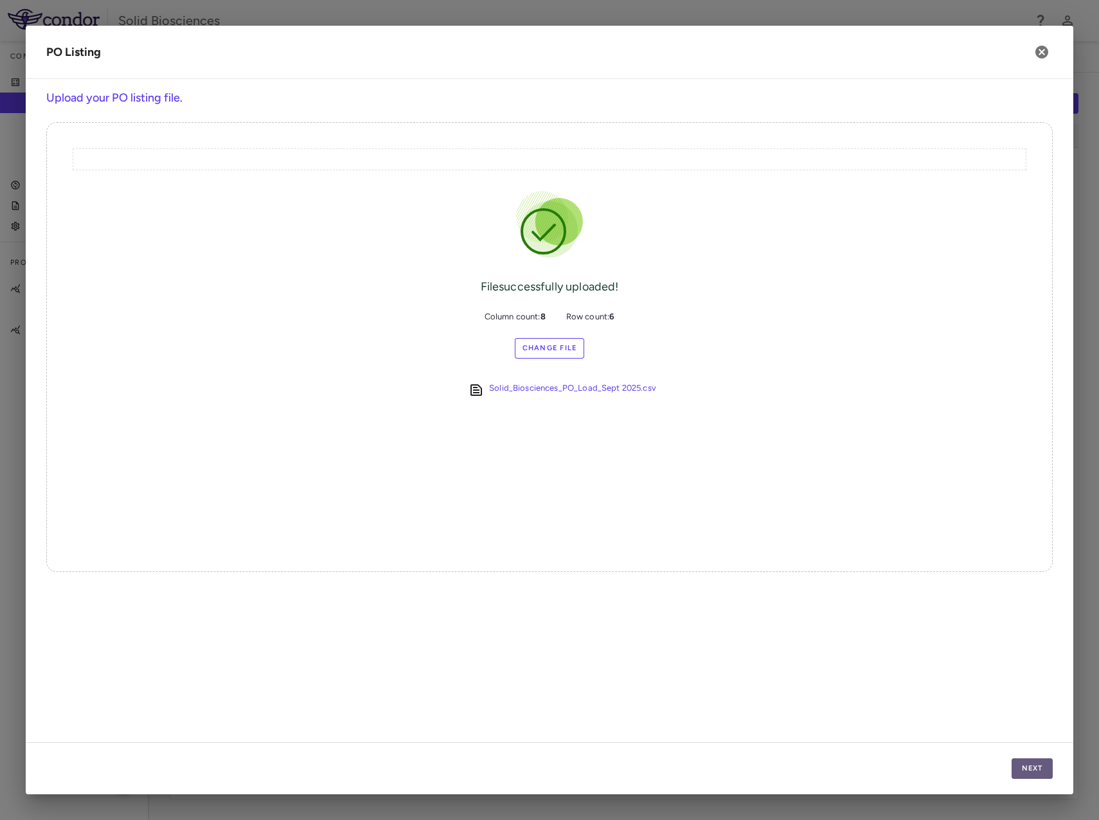
click at [1034, 765] on button "Next" at bounding box center [1032, 769] width 41 height 21
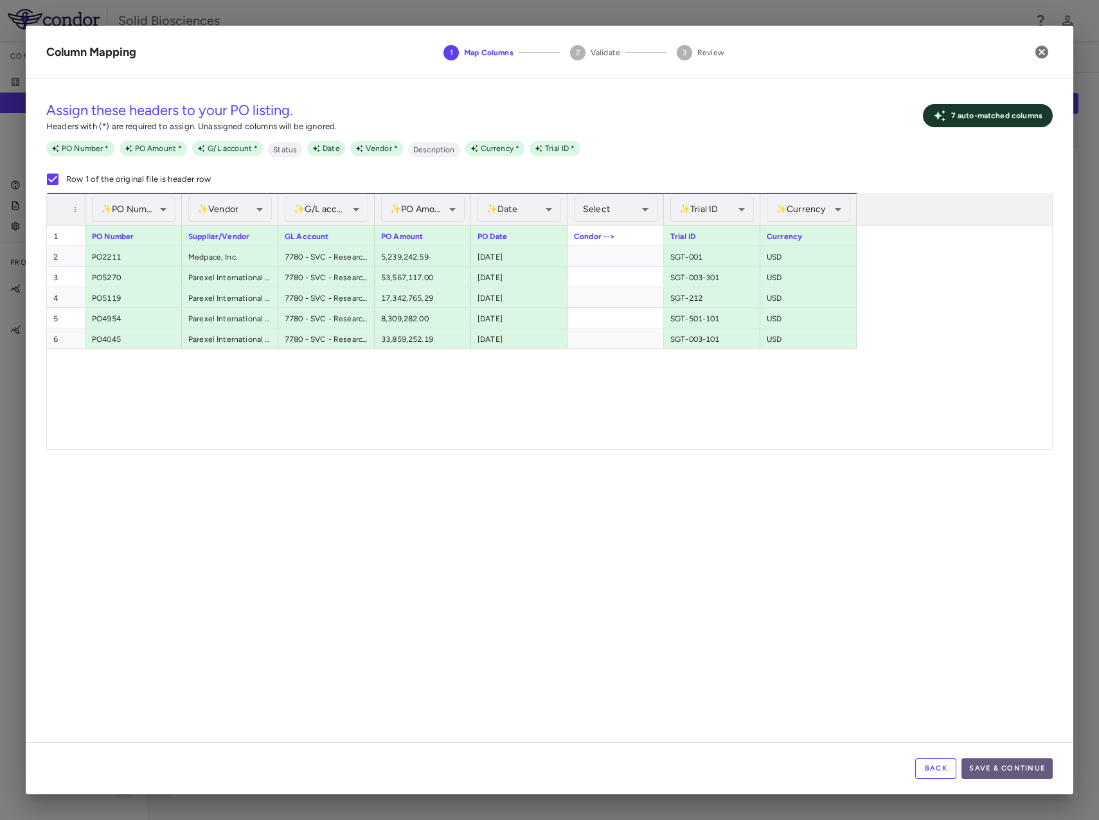
click at [1001, 768] on button "Save & Continue" at bounding box center [1007, 769] width 91 height 21
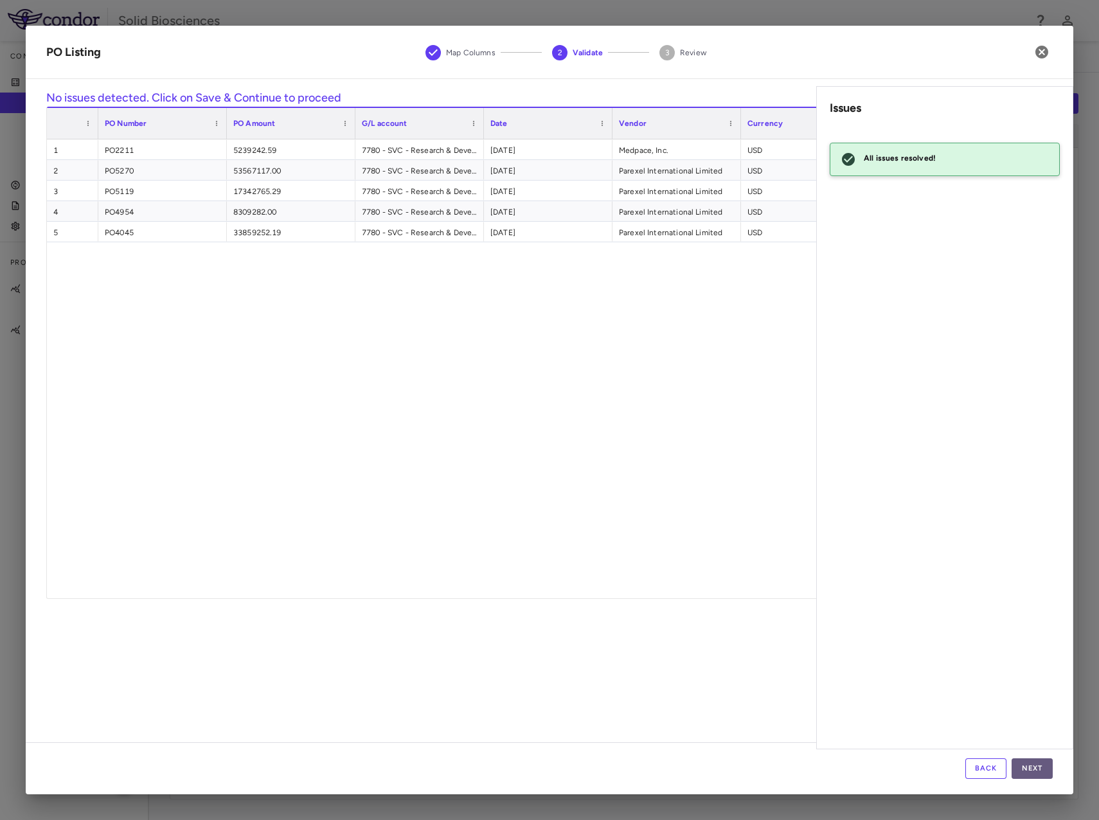
click at [1032, 768] on button "Next" at bounding box center [1032, 769] width 41 height 21
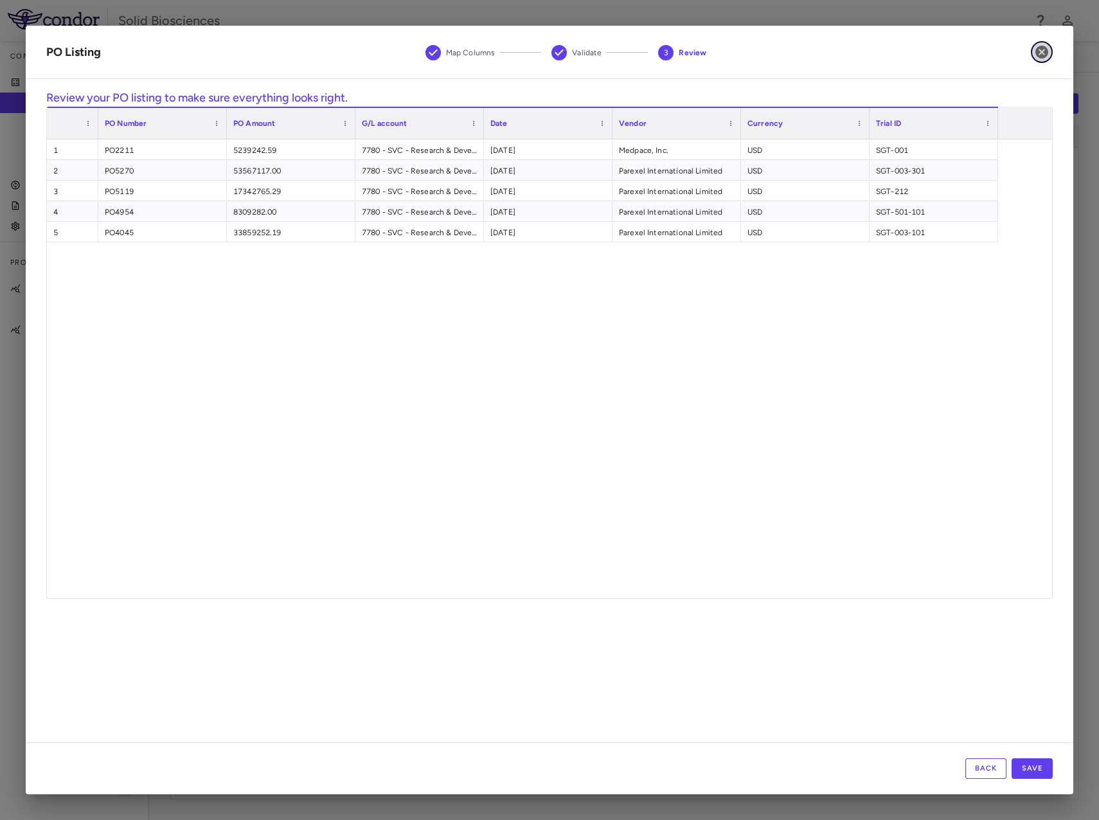
click at [1042, 50] on icon "button" at bounding box center [1042, 52] width 13 height 13
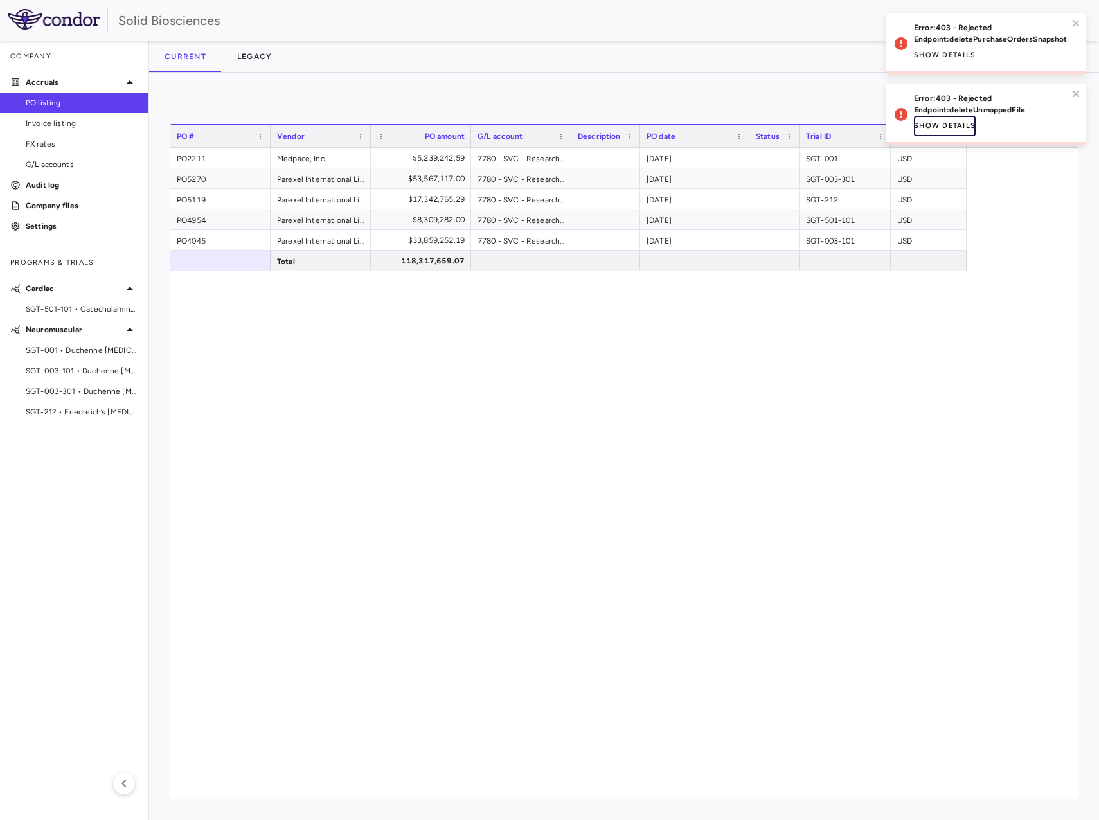
click at [958, 122] on button "Show details" at bounding box center [945, 126] width 62 height 21
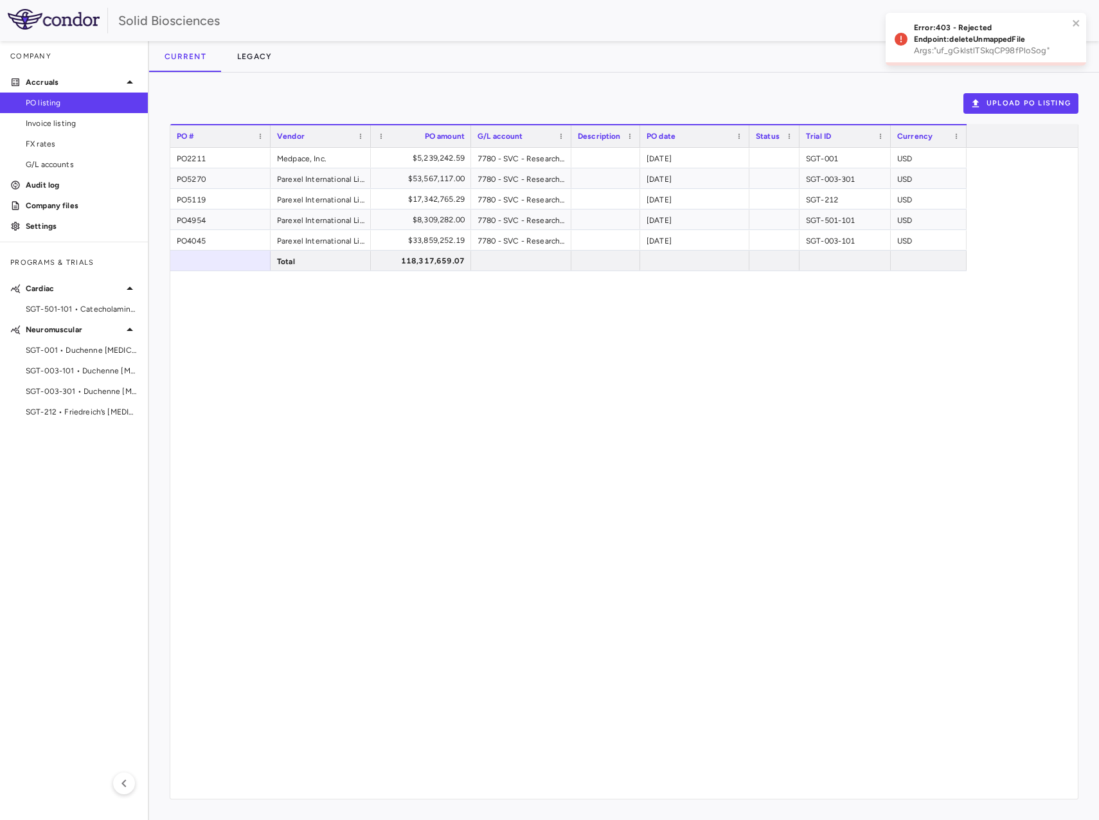
click at [492, 363] on div "Total 118,317,659.07 PO2211 Medpace, Inc. $5,239,242.59 7780 - SVC - Research &…" at bounding box center [624, 473] width 908 height 651
click at [53, 159] on span "G/L accounts" at bounding box center [82, 165] width 112 height 12
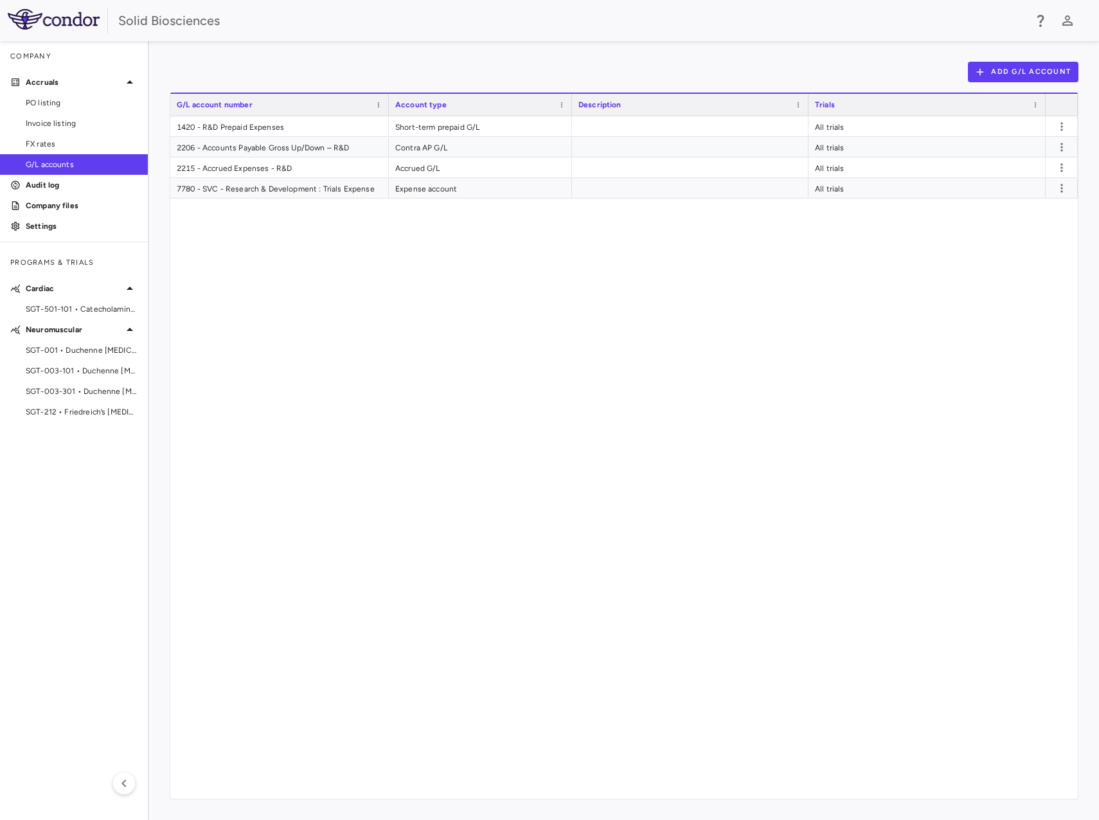
drag, startPoint x: 607, startPoint y: 101, endPoint x: 537, endPoint y: 121, distance: 72.8
click at [537, 121] on div "G/L account number Account type Description Trials" at bounding box center [624, 446] width 908 height 706
drag, startPoint x: 791, startPoint y: 104, endPoint x: 645, endPoint y: 130, distance: 148.2
click at [645, 130] on div "G/L account number Account type Description Trials" at bounding box center [624, 446] width 908 height 706
drag, startPoint x: 1043, startPoint y: 103, endPoint x: 807, endPoint y: 138, distance: 237.8
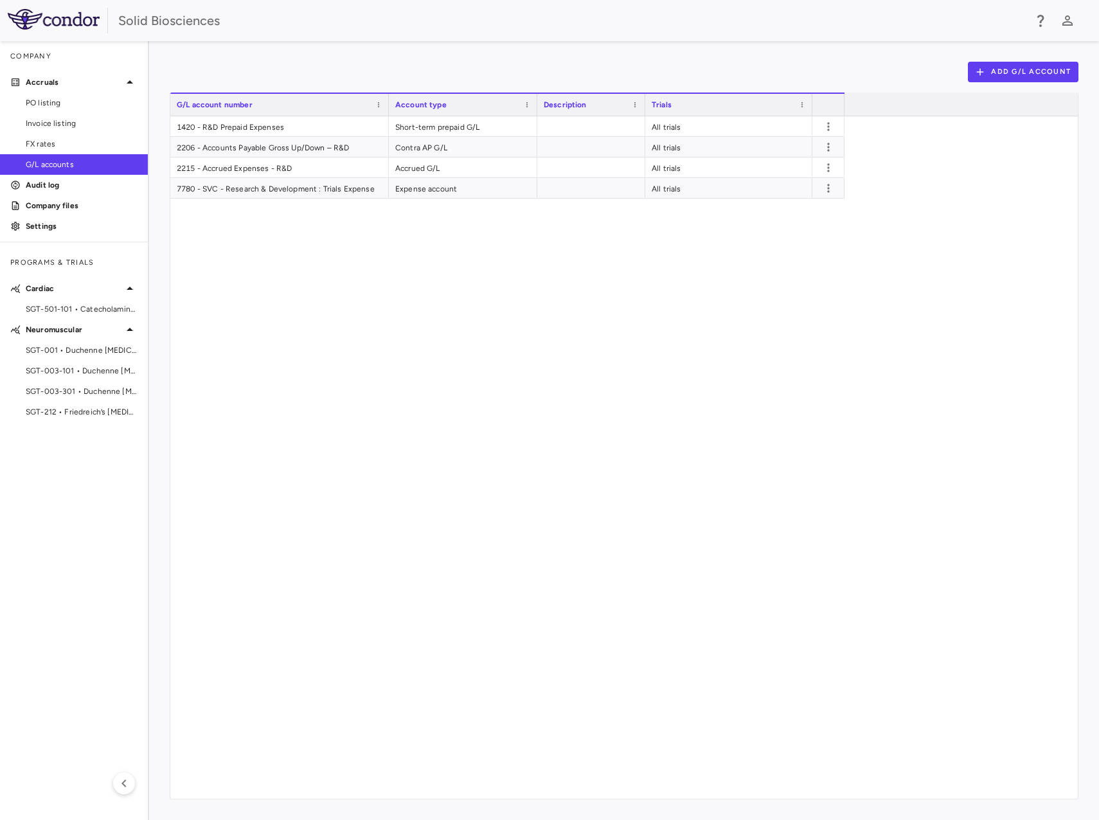
click at [807, 138] on div "G/L account number Account type Description Trials" at bounding box center [624, 446] width 908 height 706
click at [829, 127] on icon "button" at bounding box center [826, 126] width 13 height 13
click at [789, 285] on div at bounding box center [549, 410] width 1099 height 820
click at [60, 103] on span "PO listing" at bounding box center [82, 103] width 112 height 12
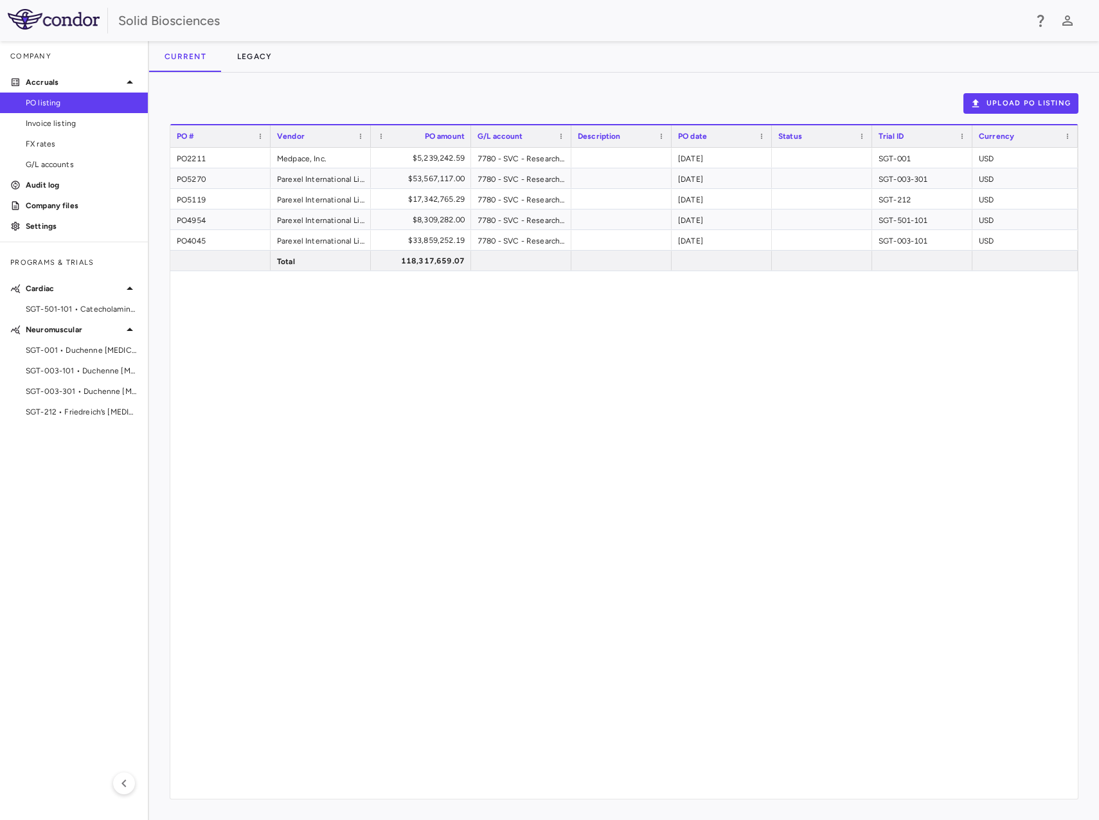
click at [631, 381] on div "PO2211 Medpace, Inc. $5,239,242.59 7780 - SVC - Research & Development : Trials…" at bounding box center [624, 473] width 908 height 651
click at [306, 371] on div "PO2211 Medpace, Inc. $5,239,242.59 7780 - SVC - Research & Development : Trials…" at bounding box center [624, 473] width 908 height 651
click at [608, 355] on div "PO2211 Medpace, Inc. $5,239,242.59 7780 - SVC - Research & Development : Trials…" at bounding box center [624, 473] width 908 height 651
click at [430, 386] on div "PO2211 Medpace, Inc. $5,239,242.59 7780 - SVC - Research & Development : Trials…" at bounding box center [624, 473] width 908 height 651
click at [76, 309] on span "SGT-501-101 • Catecholaminergic Polymorphic [MEDICAL_DATA]" at bounding box center [82, 309] width 112 height 12
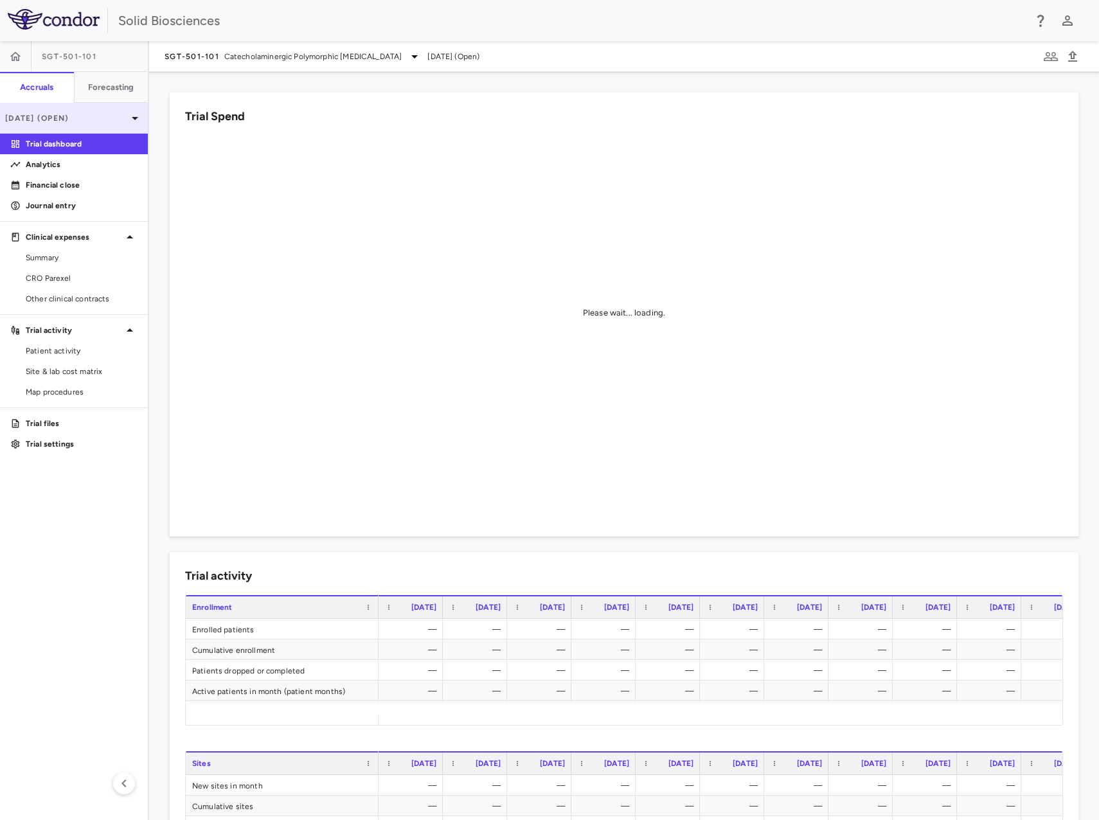
click at [67, 118] on p "[DATE] (Open)" at bounding box center [66, 118] width 122 height 12
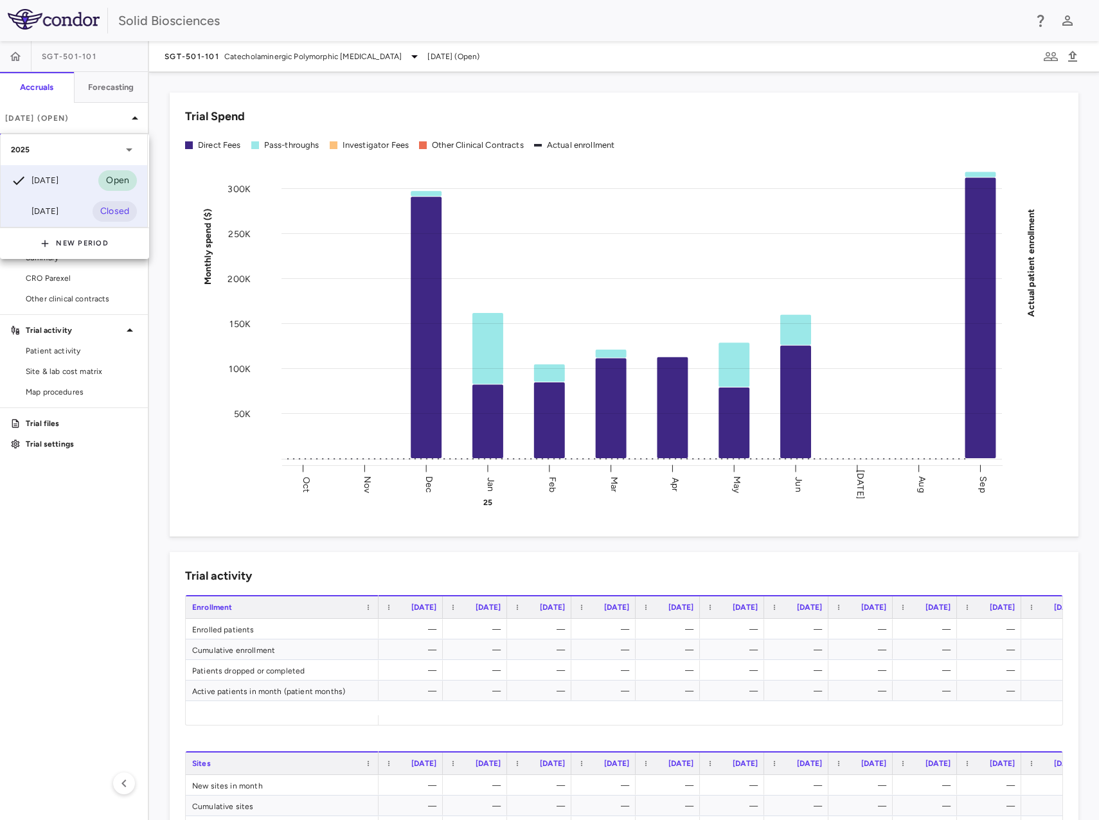
click at [76, 204] on div "[DATE] Closed" at bounding box center [74, 211] width 147 height 31
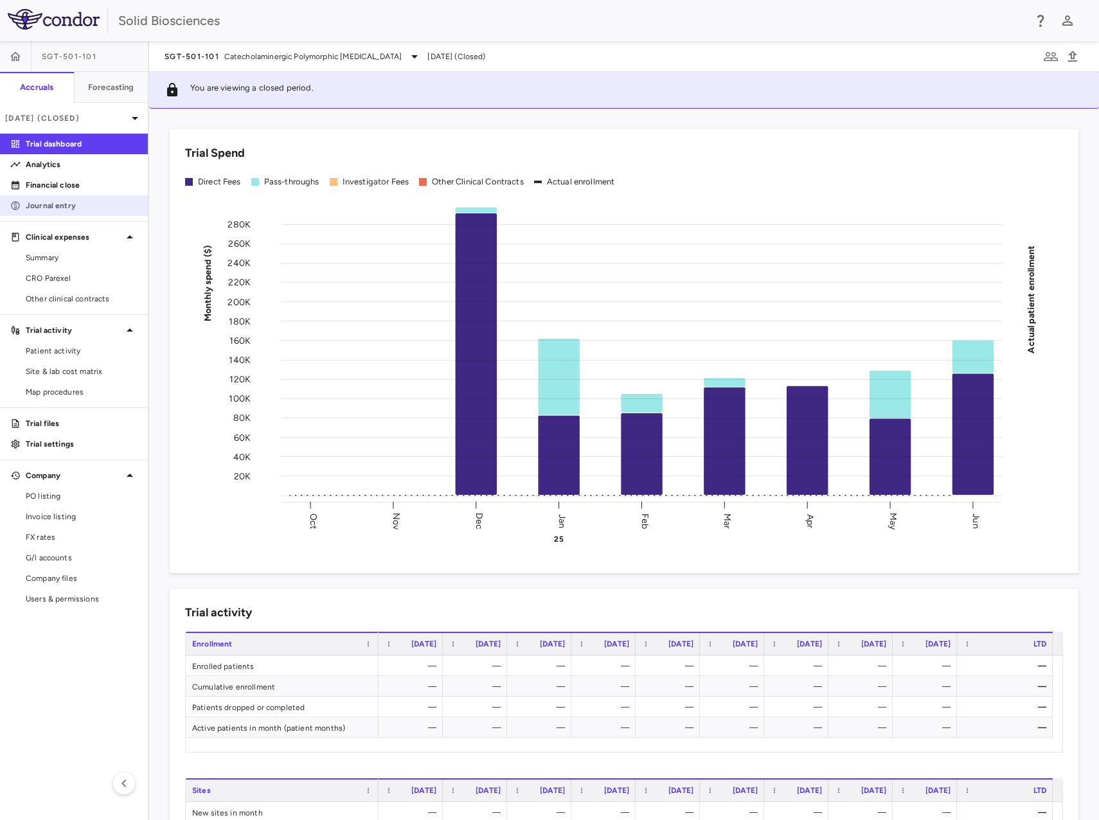
click at [71, 206] on p "Journal entry" at bounding box center [82, 206] width 112 height 12
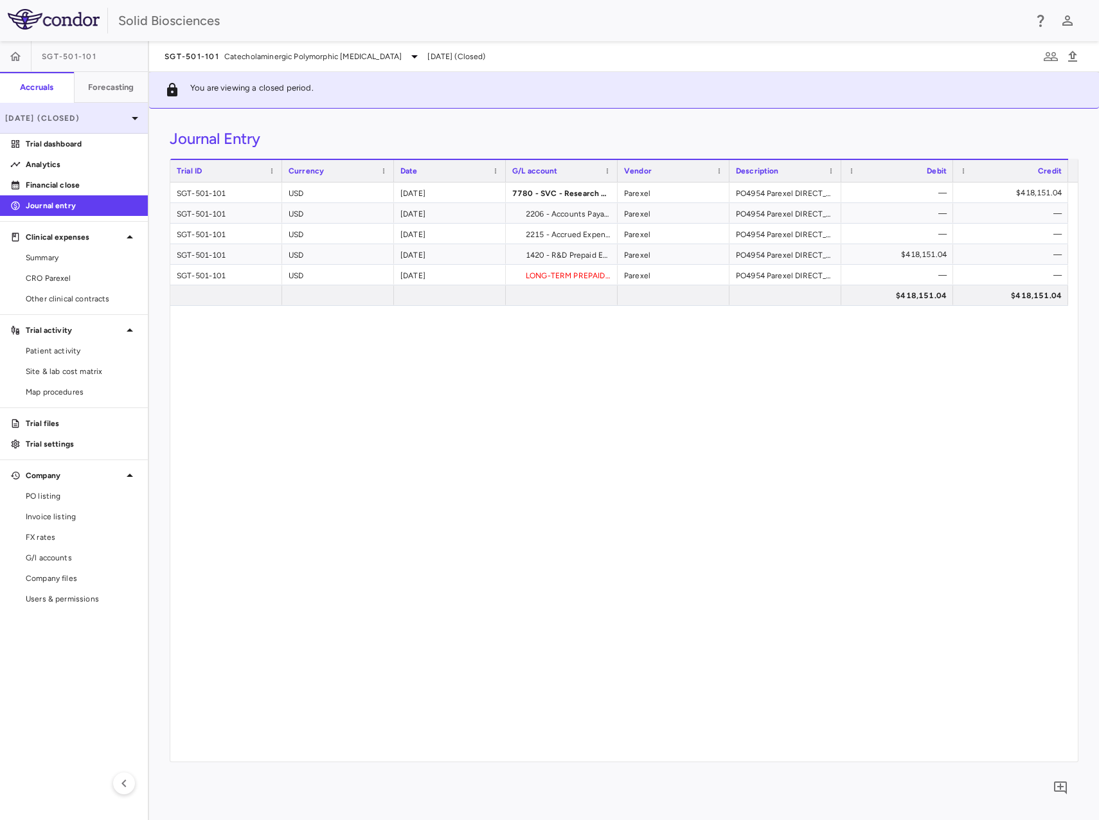
click at [86, 117] on p "[DATE] (Closed)" at bounding box center [66, 118] width 122 height 12
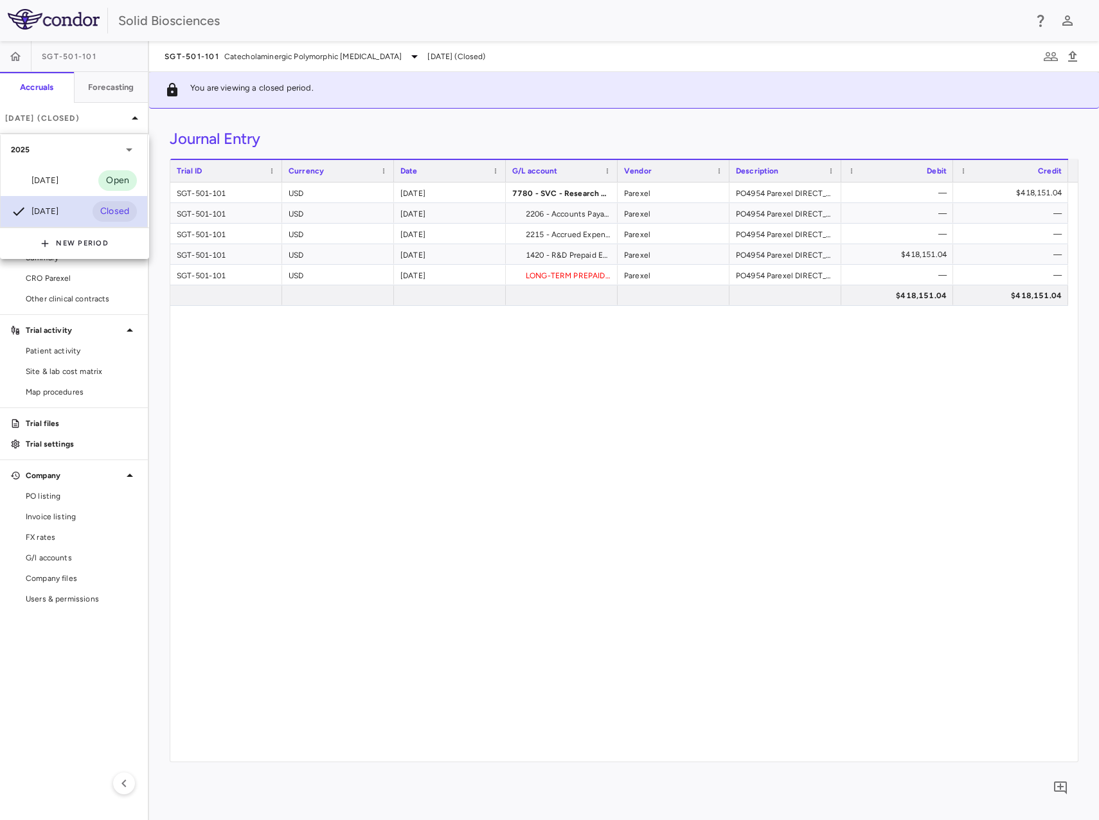
click at [58, 210] on div "[DATE]" at bounding box center [35, 211] width 48 height 15
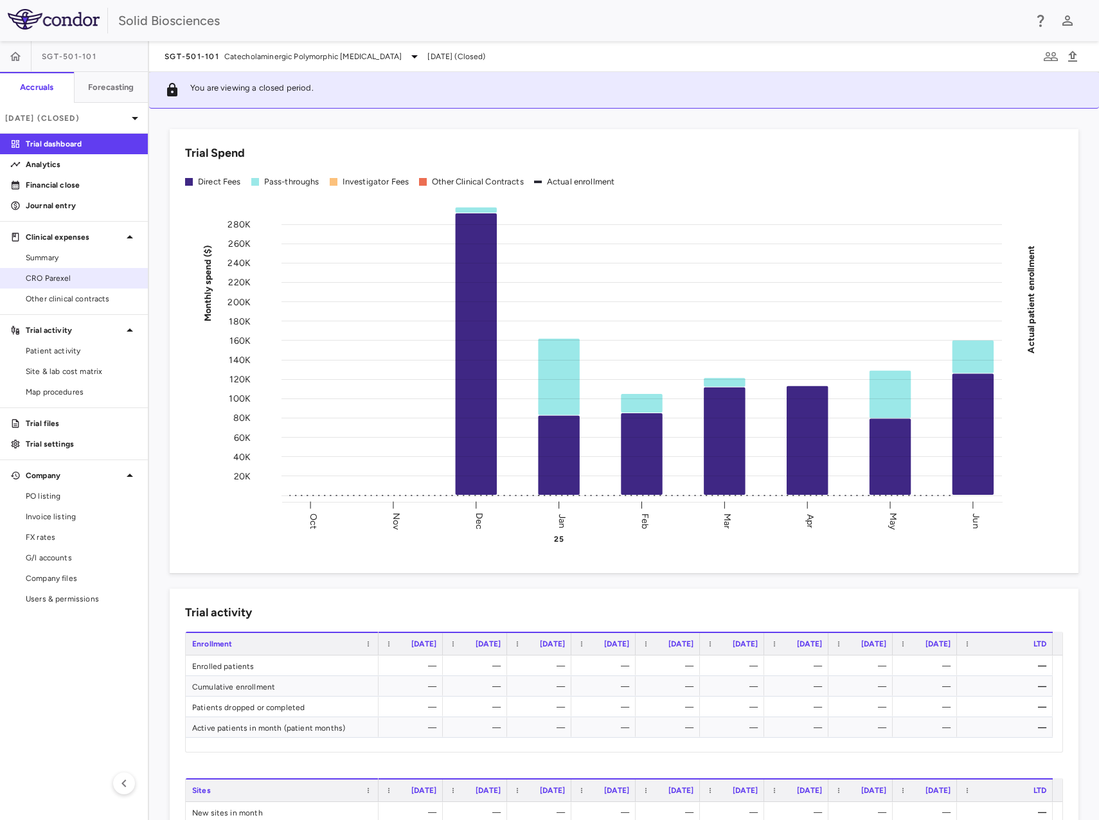
click at [75, 274] on span "CRO Parexel" at bounding box center [82, 279] width 112 height 12
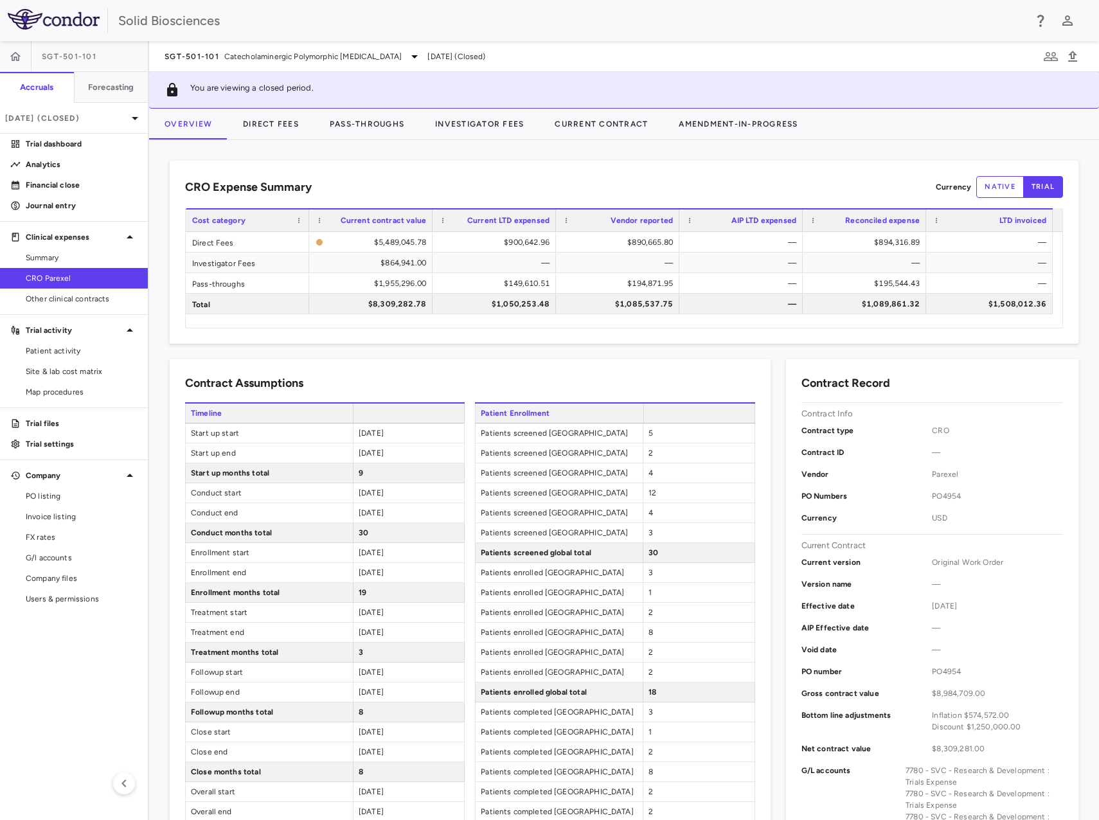
click at [80, 116] on p "[DATE] (Closed)" at bounding box center [66, 118] width 122 height 12
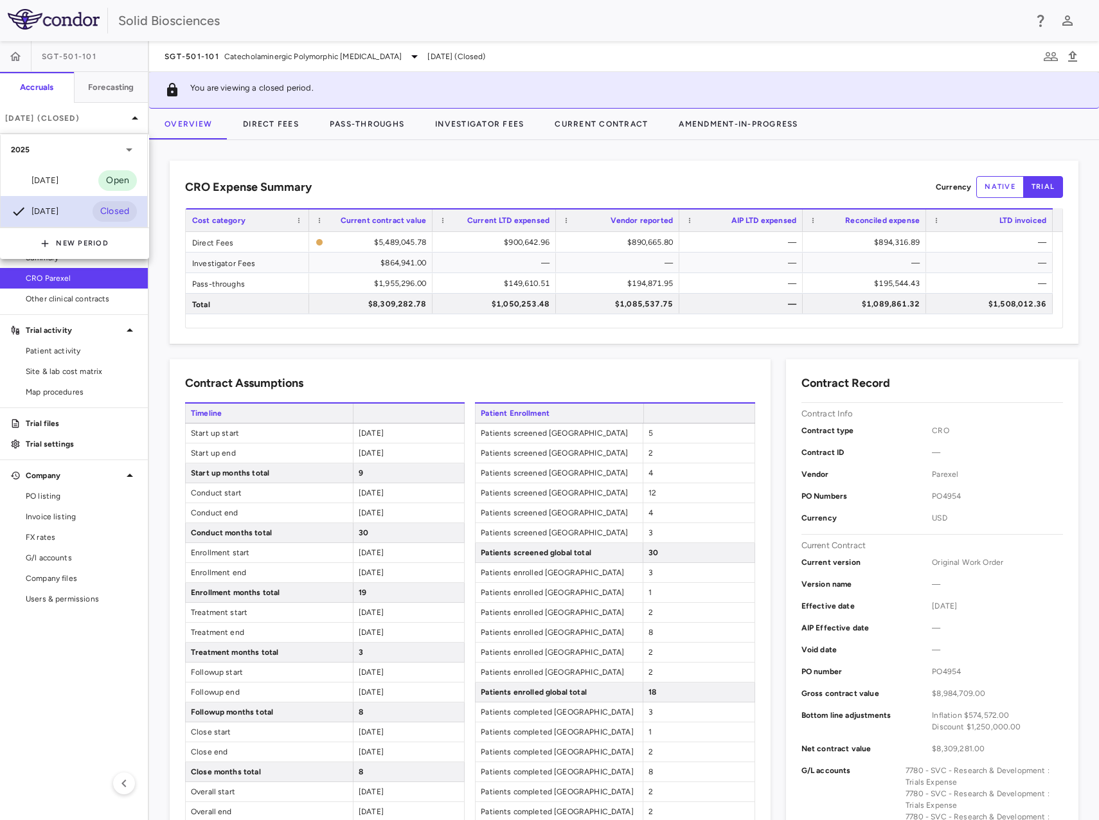
click at [57, 208] on div "[DATE]" at bounding box center [35, 211] width 48 height 15
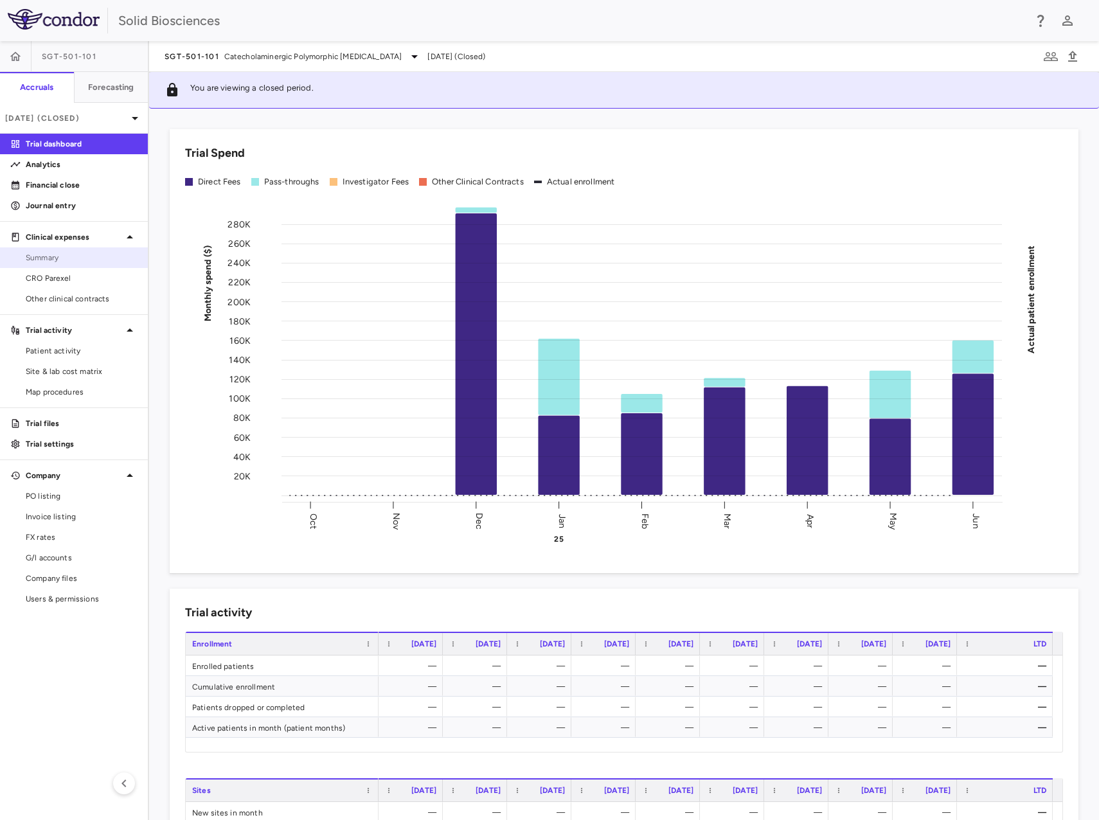
click at [53, 256] on span "Summary" at bounding box center [82, 258] width 112 height 12
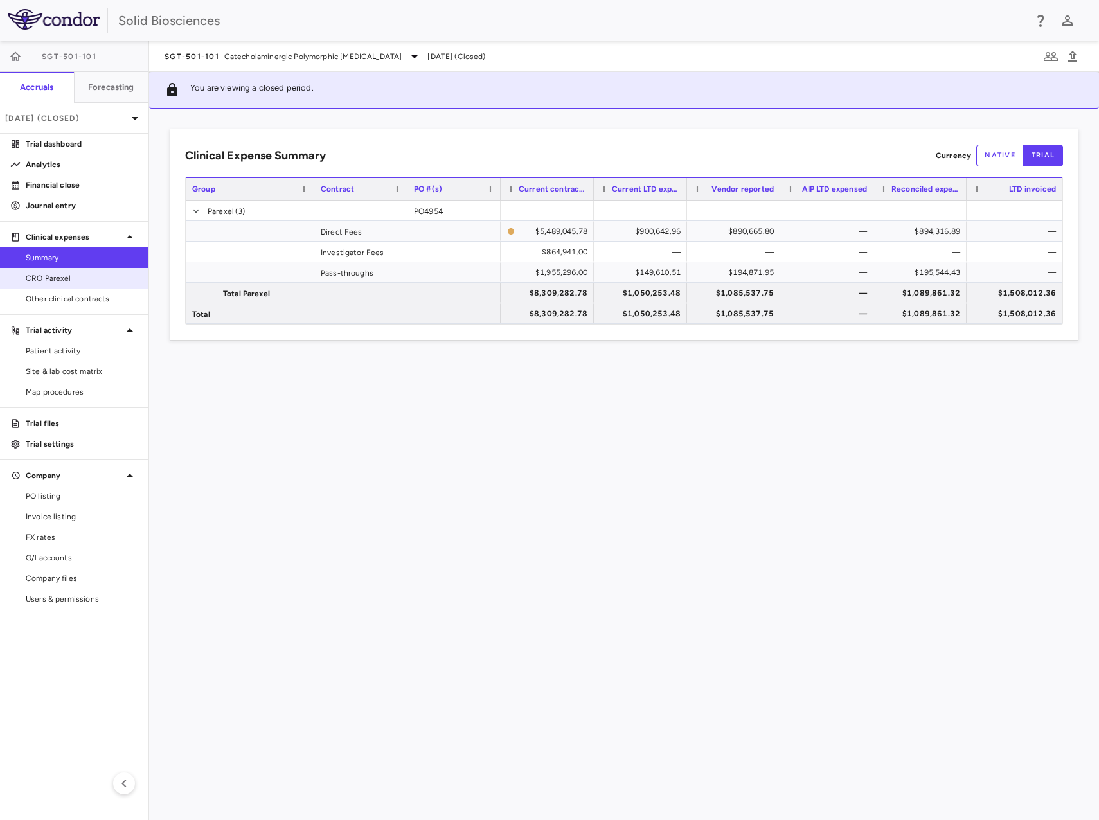
click at [65, 277] on span "CRO Parexel" at bounding box center [82, 279] width 112 height 12
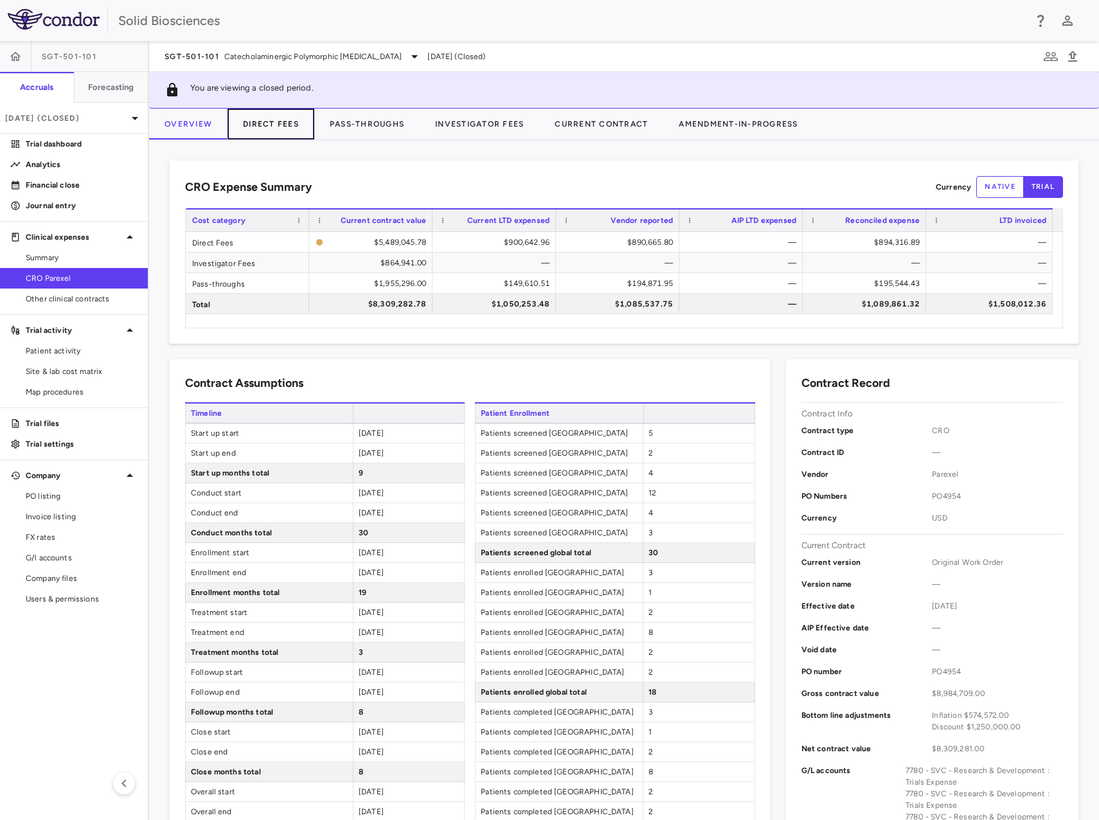
click at [274, 121] on button "Direct Fees" at bounding box center [271, 124] width 87 height 31
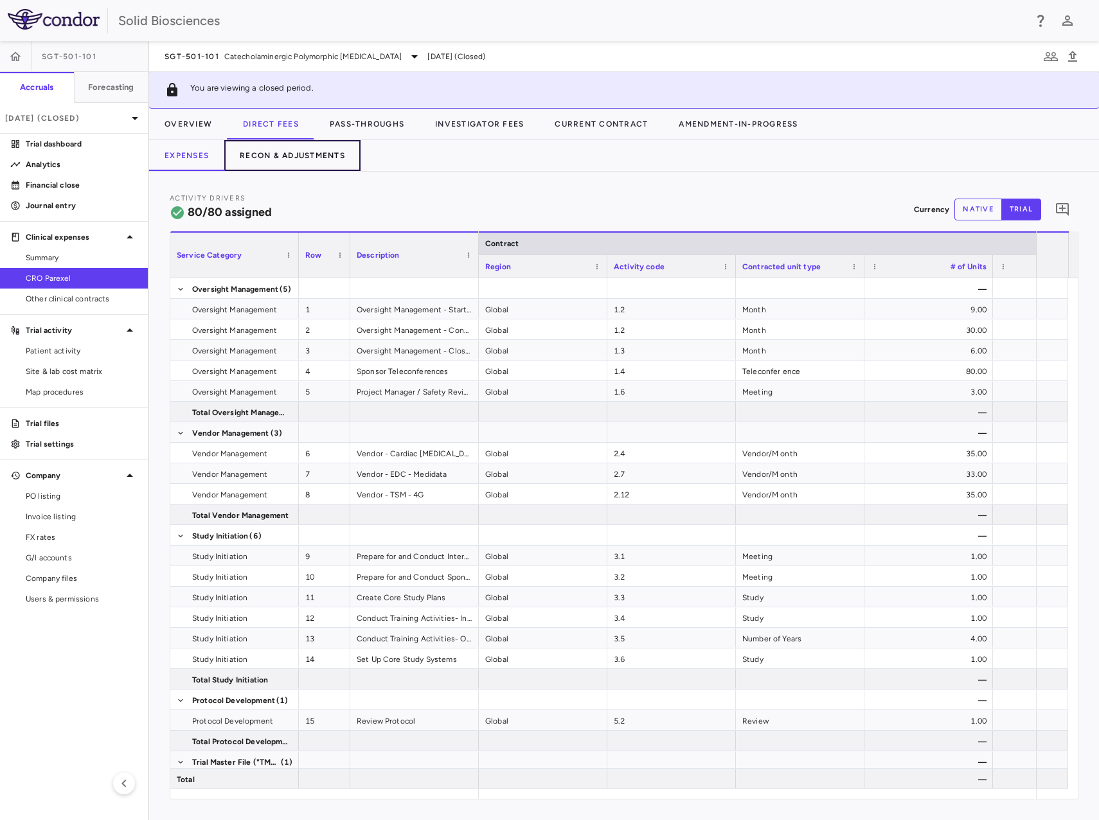
click at [291, 153] on button "Recon & Adjustments" at bounding box center [292, 155] width 136 height 31
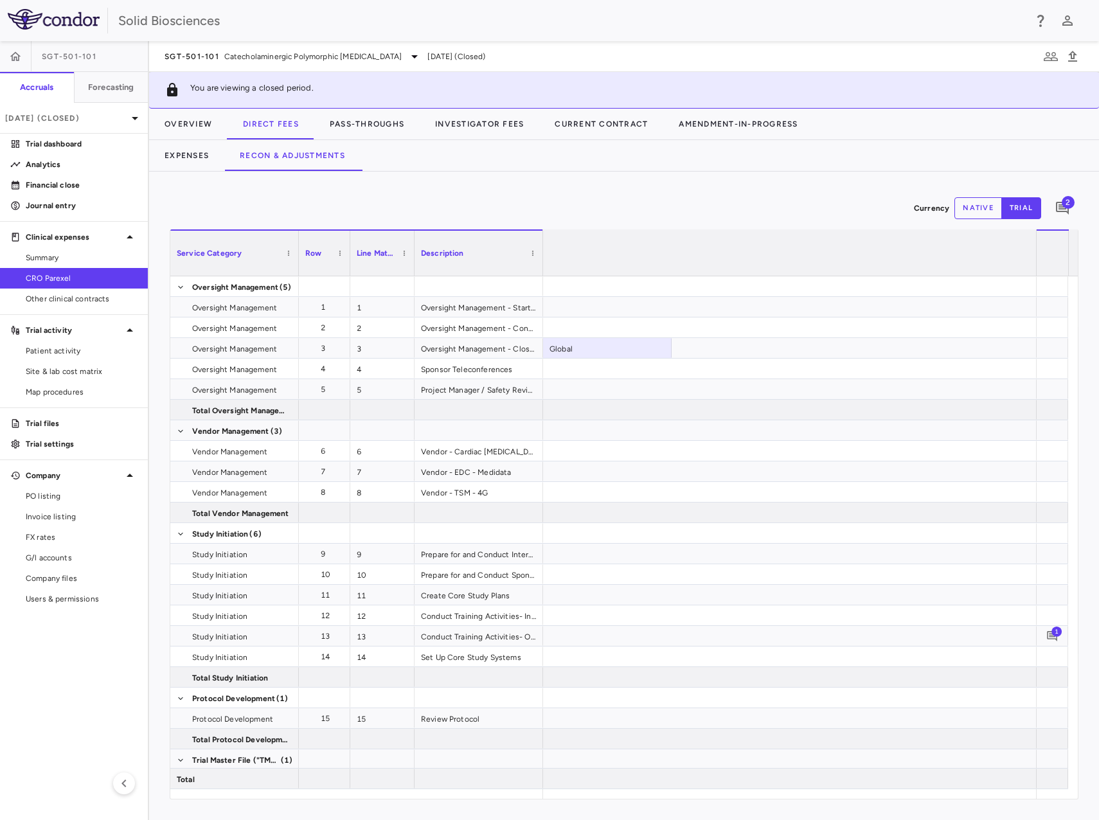
scroll to position [0, 2689]
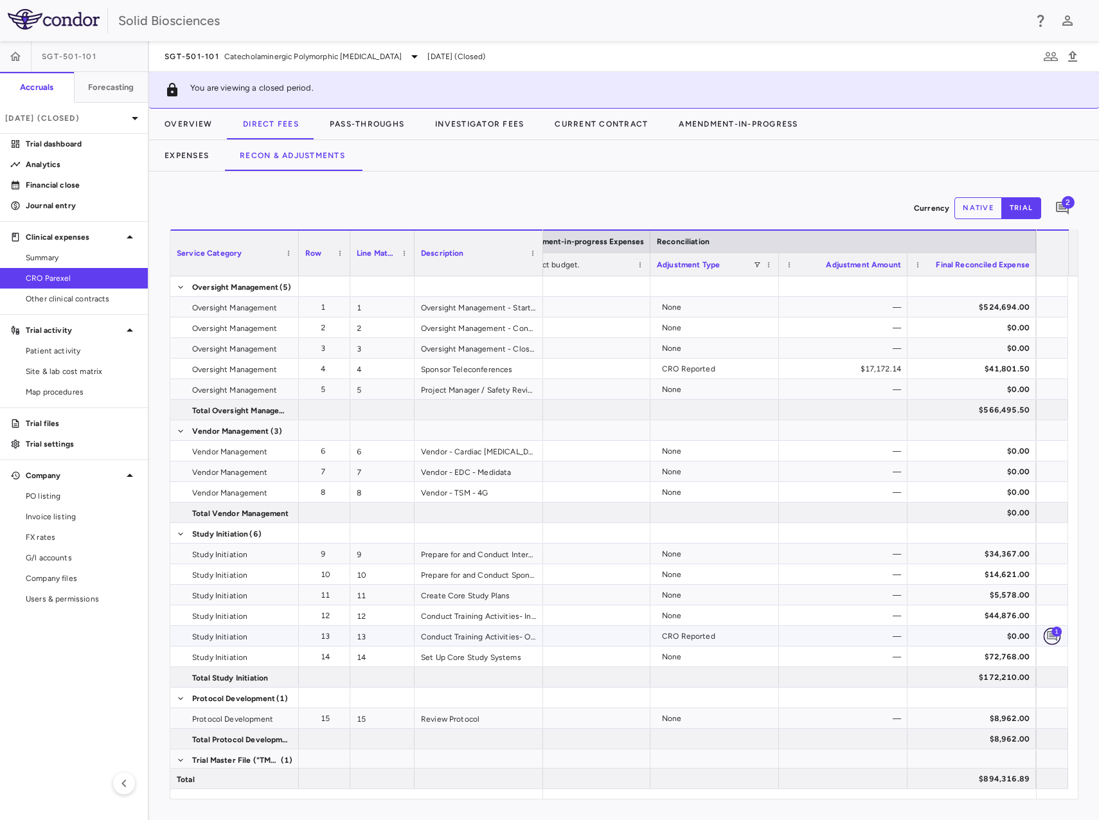
click at [1051, 634] on icon "Add comment" at bounding box center [1052, 636] width 12 height 12
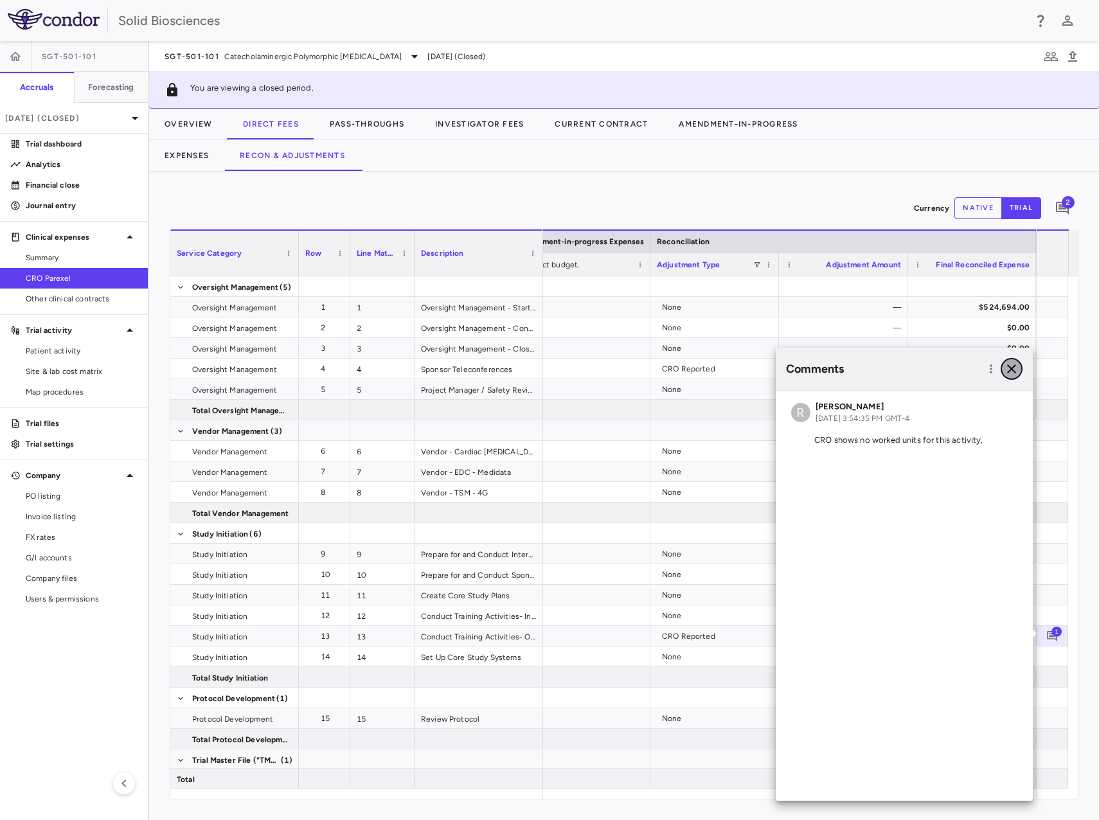
click at [1010, 370] on icon "button" at bounding box center [1011, 368] width 9 height 9
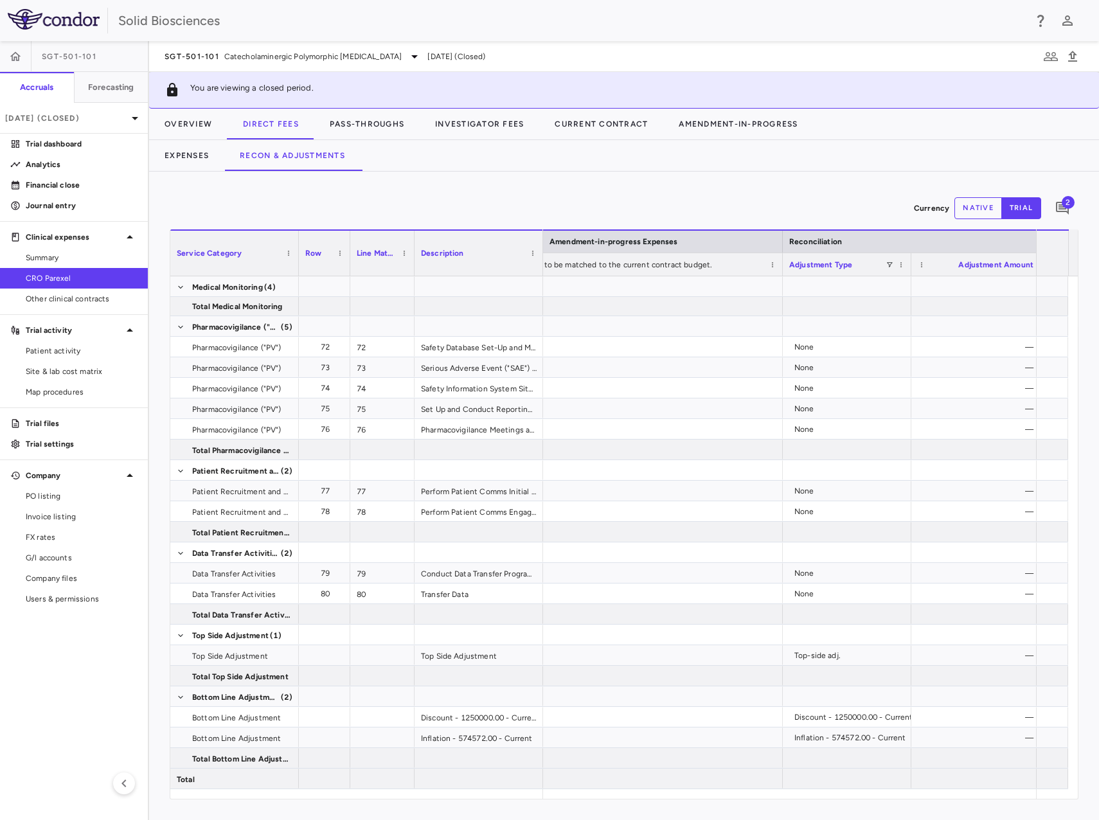
scroll to position [0, 0]
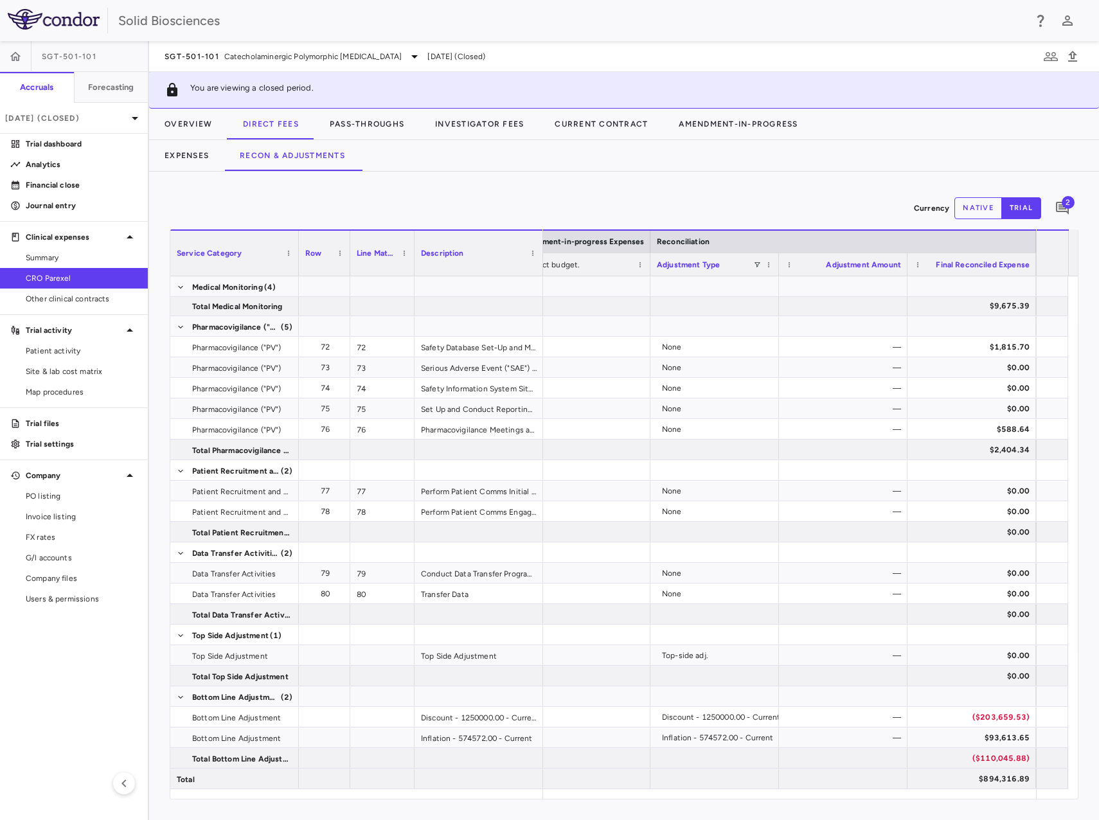
click at [160, 445] on div "Currency native trial 2 Service Category Drag here to set column labels Service…" at bounding box center [624, 496] width 950 height 649
click at [759, 170] on div "Expenses Recon & Adjustments" at bounding box center [624, 155] width 950 height 31
click at [504, 194] on div "Currency native trial 2" at bounding box center [624, 208] width 909 height 32
click at [554, 171] on div "Expenses Recon & Adjustments" at bounding box center [624, 155] width 950 height 31
click at [744, 183] on div "Currency native trial 2 Service Category Drag here to set column labels Service…" at bounding box center [624, 496] width 950 height 649
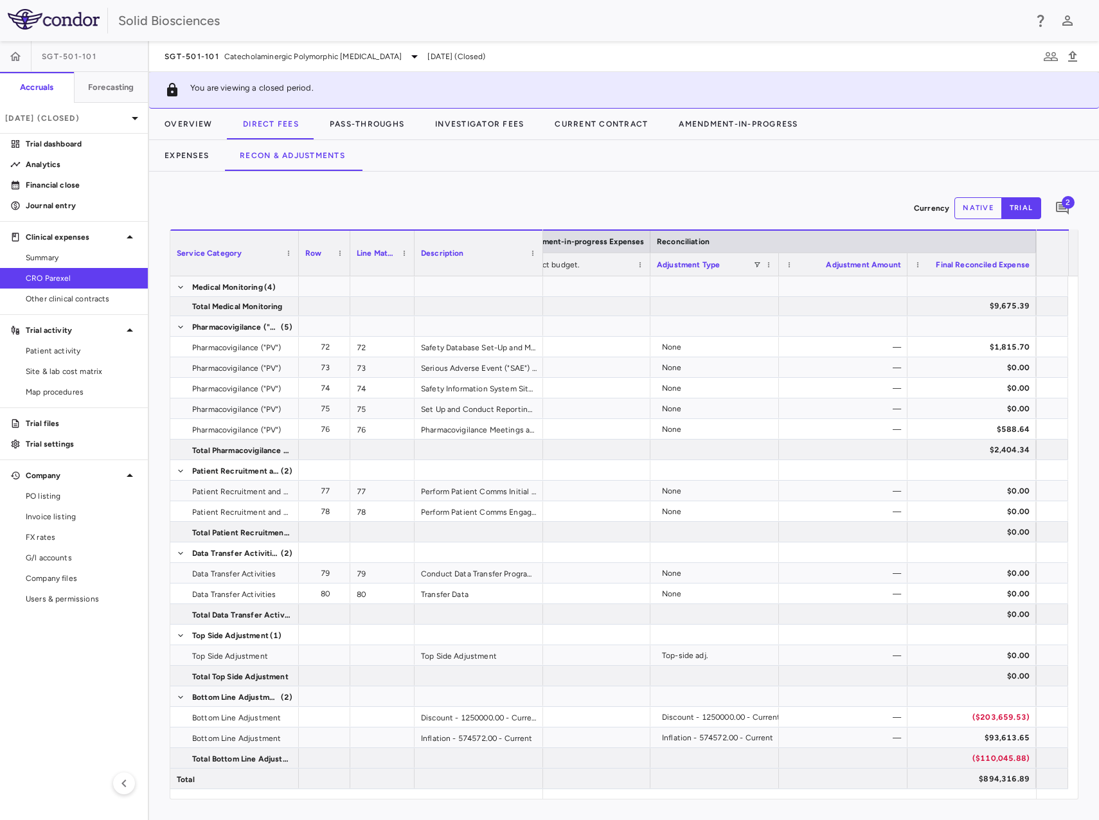
click at [557, 203] on div "Currency native trial 2" at bounding box center [624, 208] width 909 height 32
click at [586, 191] on div "Currency native trial 2 Service Category Drag here to set column labels Service…" at bounding box center [624, 496] width 950 height 649
